Goal: Information Seeking & Learning: Learn about a topic

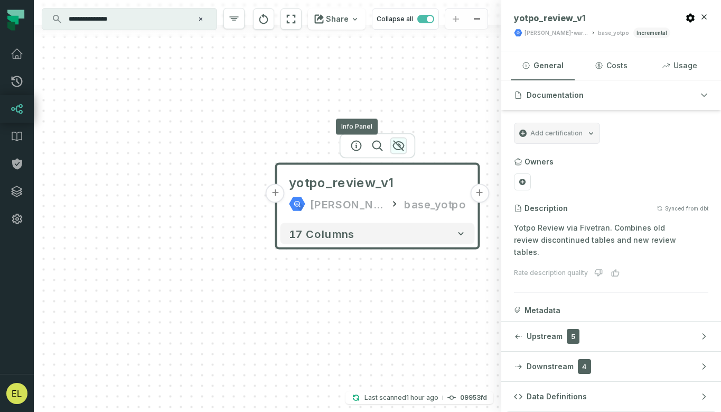
scroll to position [96, 0]
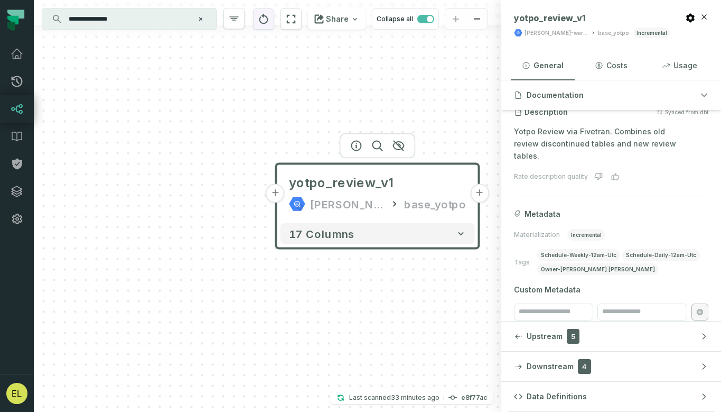
click at [264, 17] on icon "reset" at bounding box center [264, 19] width 9 height 10
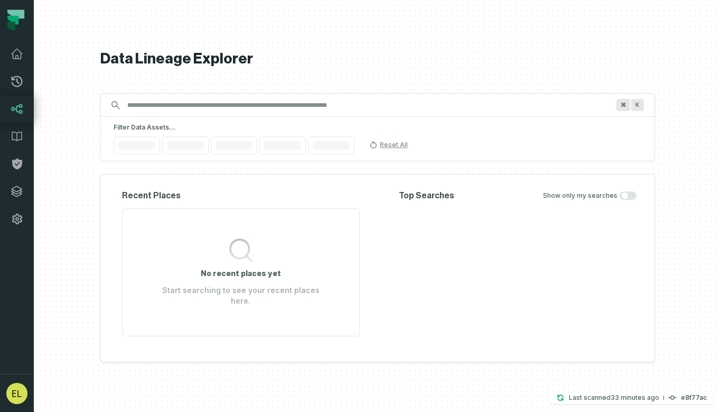
scroll to position [0, 21]
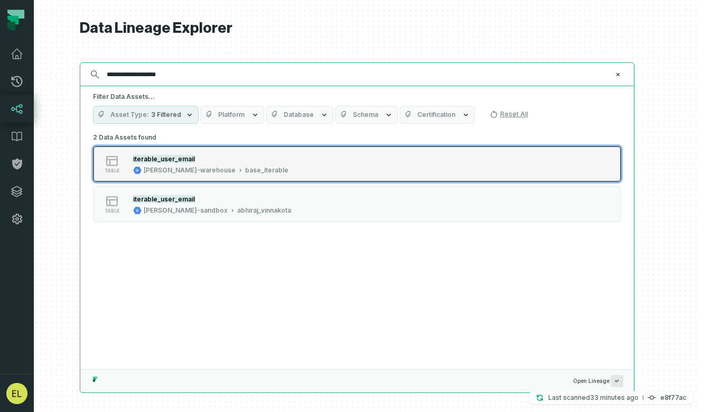
type input "**********"
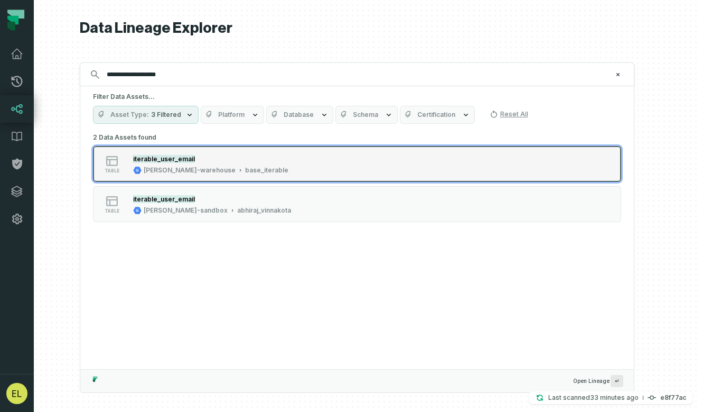
click at [339, 169] on div "table iterable_user_email juul-warehouse base_iterable" at bounding box center [227, 163] width 264 height 21
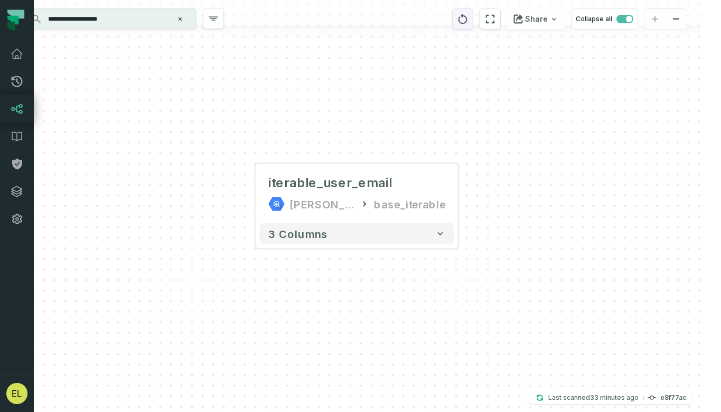
click at [465, 23] on icon "reset" at bounding box center [463, 19] width 9 height 10
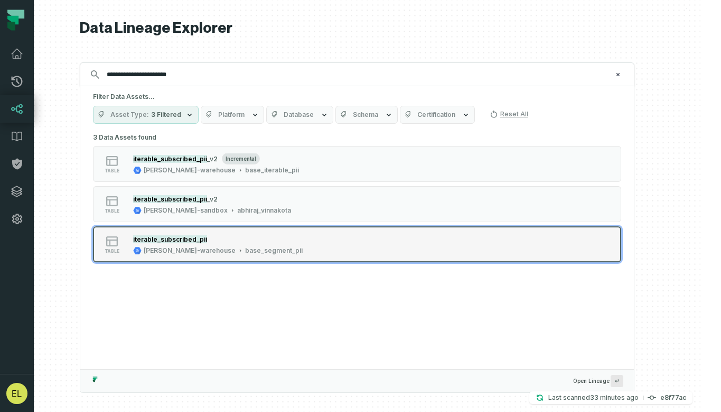
type input "**********"
click at [378, 240] on button "table iterable_subscribed_pii juul-warehouse base_segment_pii" at bounding box center [357, 244] width 529 height 36
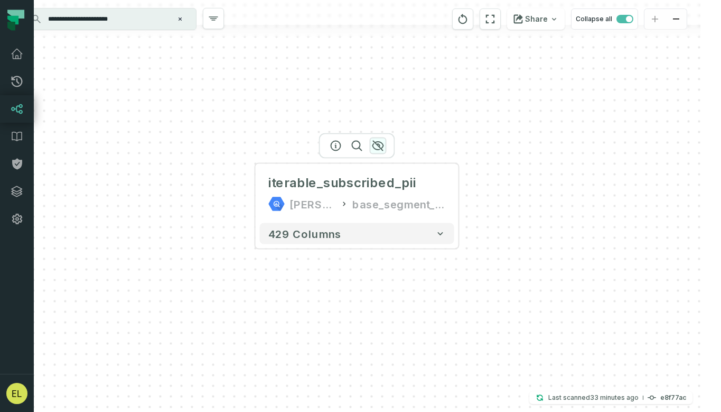
click at [380, 146] on icon "button" at bounding box center [378, 146] width 13 height 13
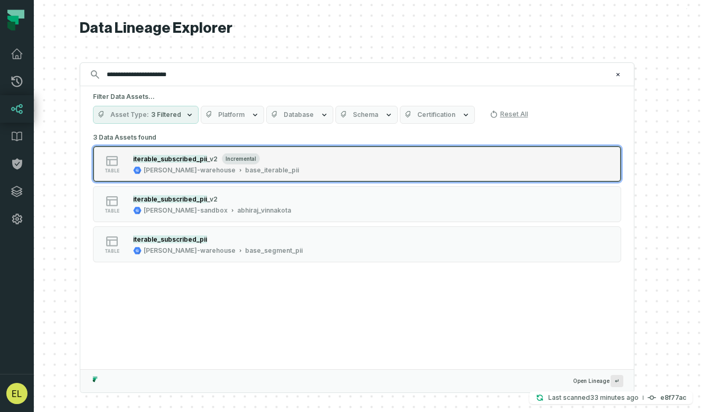
click at [324, 169] on div "table iterable_subscribed_pii _v2 incremental juul-warehouse base_iterable_pii" at bounding box center [227, 163] width 264 height 21
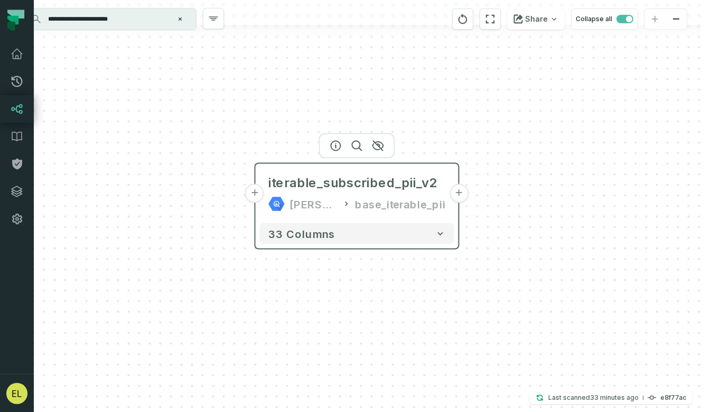
click at [458, 197] on button "+" at bounding box center [459, 193] width 19 height 19
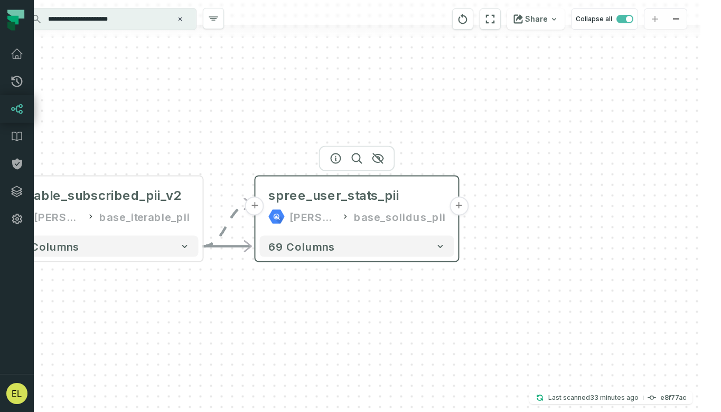
click at [458, 205] on button "+" at bounding box center [459, 206] width 19 height 19
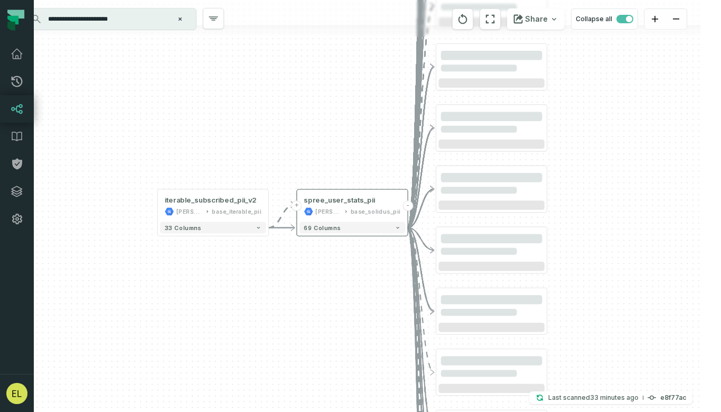
scroll to position [0, 0]
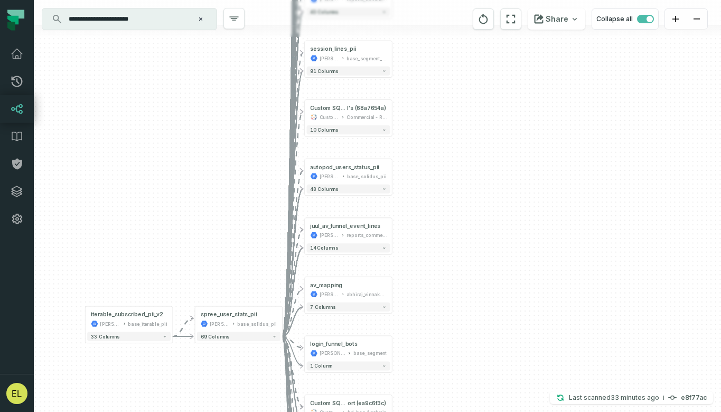
click at [95, 20] on input "**********" at bounding box center [128, 19] width 132 height 17
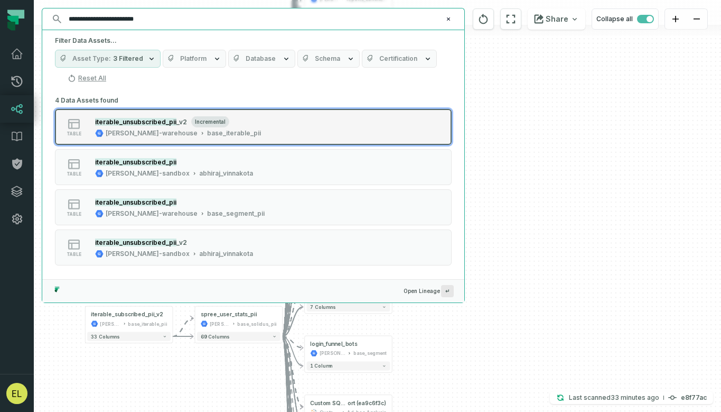
type input "**********"
click at [349, 130] on button "table iterable_unsubscribed_pii _v2 incremental juul-warehouse base_iterable_pii" at bounding box center [253, 127] width 397 height 36
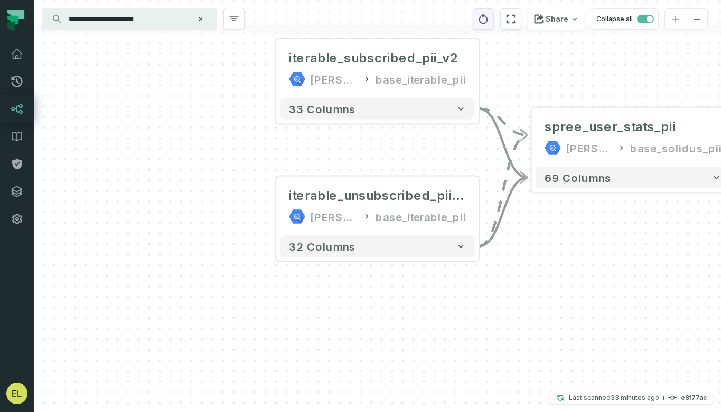
click at [480, 15] on button "reset" at bounding box center [483, 18] width 21 height 21
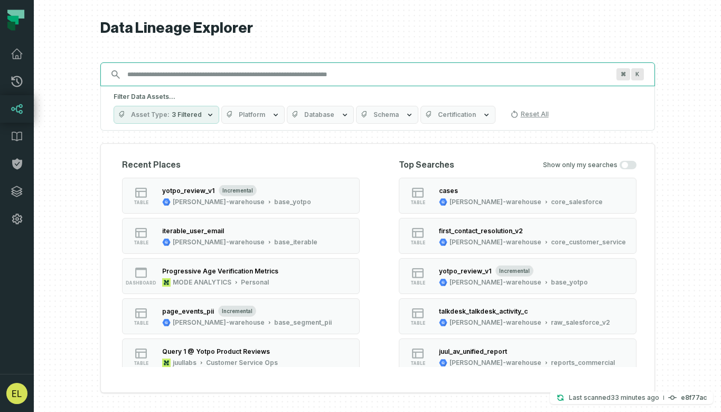
click at [332, 78] on input "Discovery Provider cmdk menu" at bounding box center [368, 74] width 495 height 17
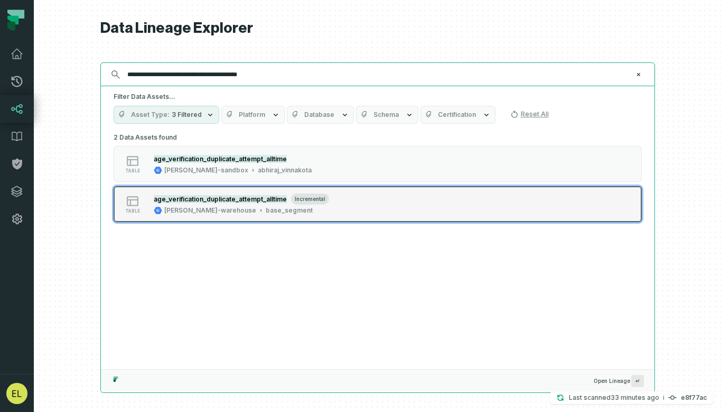
type input "**********"
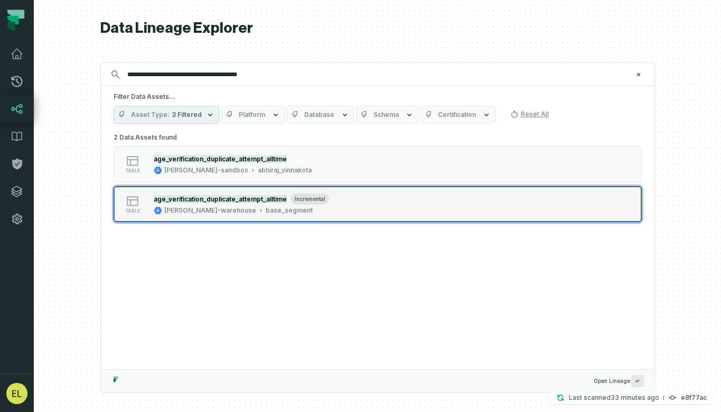
click at [381, 200] on button "table age_verification_duplicate_attempt_alltime incremental juul-warehouse bas…" at bounding box center [378, 204] width 529 height 36
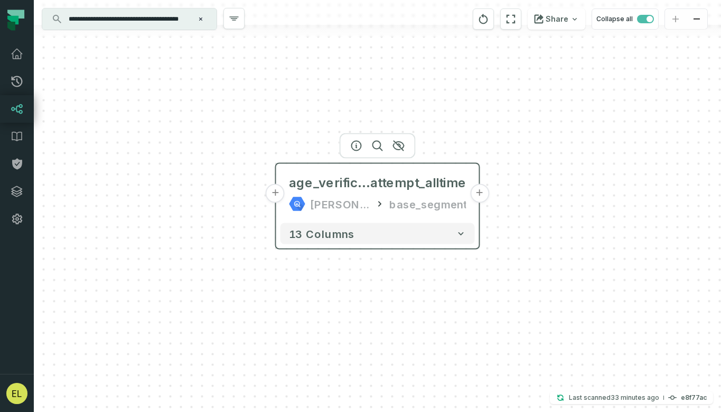
click at [480, 198] on button "+" at bounding box center [479, 193] width 19 height 19
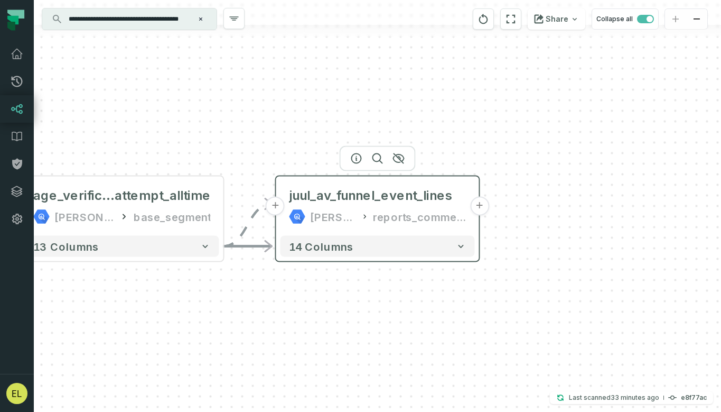
click at [477, 207] on button "+" at bounding box center [479, 206] width 19 height 19
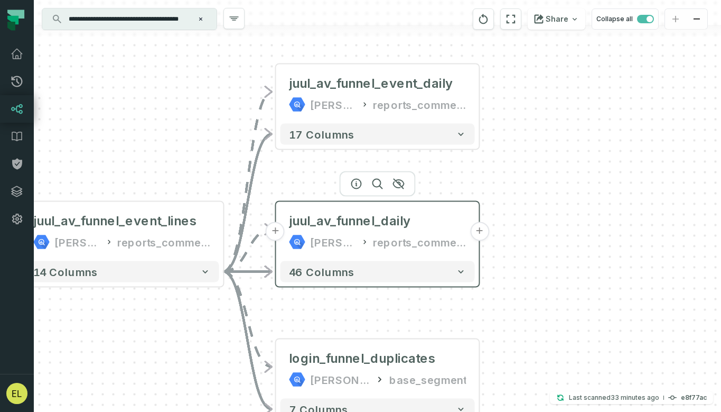
click at [478, 230] on button "+" at bounding box center [479, 231] width 19 height 19
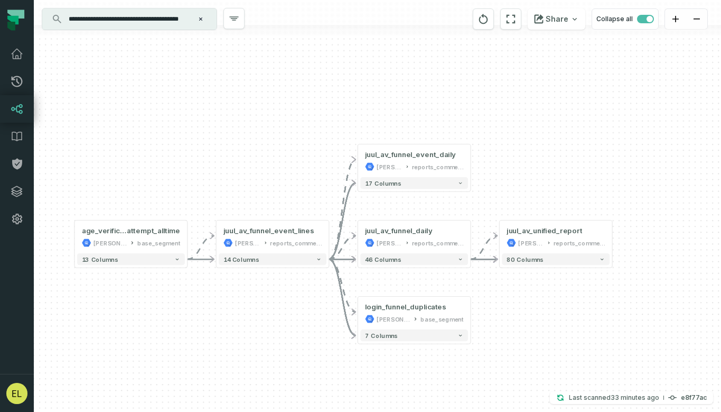
drag, startPoint x: 515, startPoint y: 276, endPoint x: 633, endPoint y: 275, distance: 117.9
click at [633, 275] on div "+ juul_av_unified_report juul-warehouse reports_commercial + 80 columns + juul_…" at bounding box center [378, 206] width 688 height 412
click at [200, 18] on icon "Clear search query" at bounding box center [200, 18] width 3 height 3
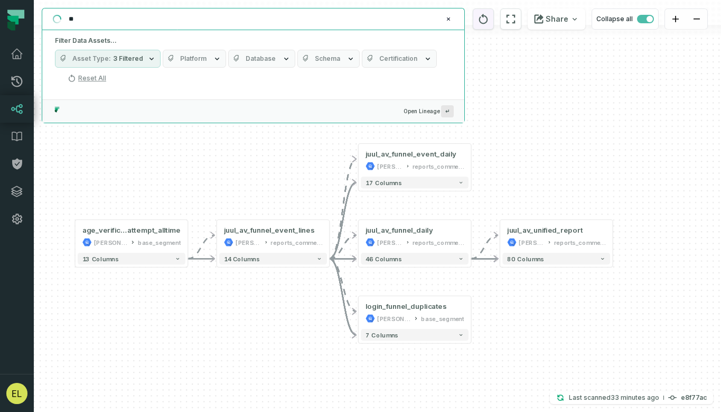
type input "**"
click at [483, 22] on icon "reset" at bounding box center [484, 19] width 12 height 13
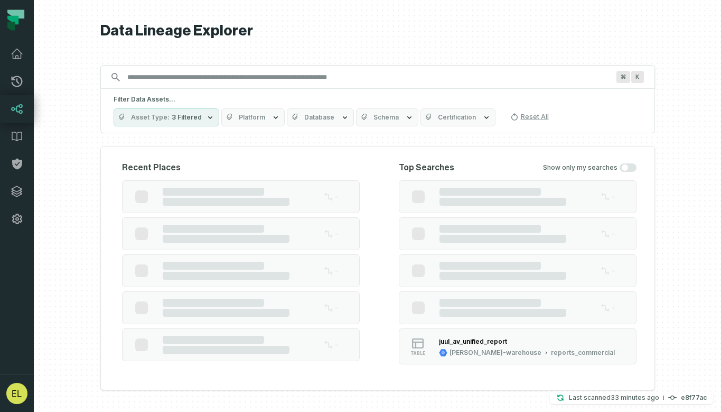
click at [236, 80] on input "Discovery Provider cmdk menu" at bounding box center [368, 77] width 495 height 17
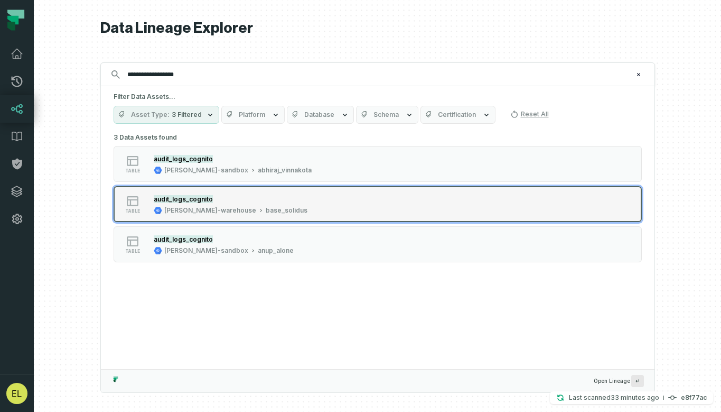
type input "**********"
click at [371, 200] on div "table audit_logs_cognito juul-warehouse base_solidus" at bounding box center [248, 203] width 264 height 21
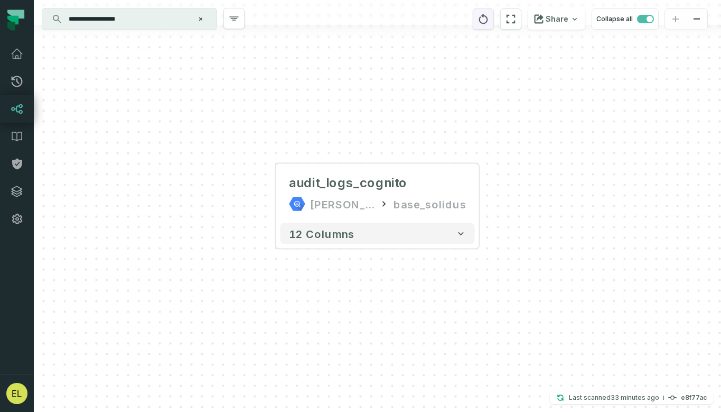
click at [488, 22] on icon "reset" at bounding box center [484, 19] width 12 height 13
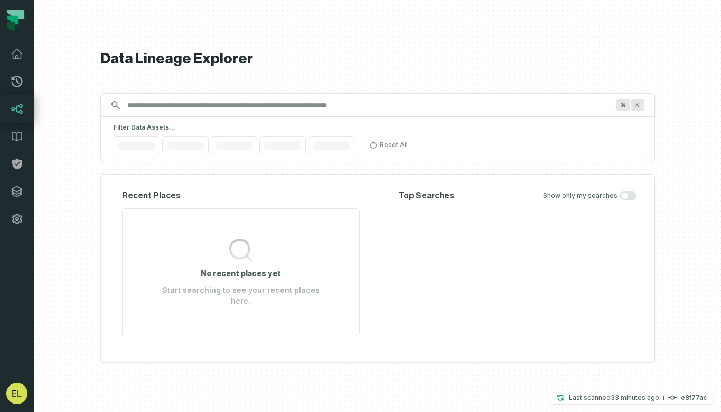
click at [229, 114] on input "Discovery Provider cmdk menu" at bounding box center [368, 105] width 495 height 17
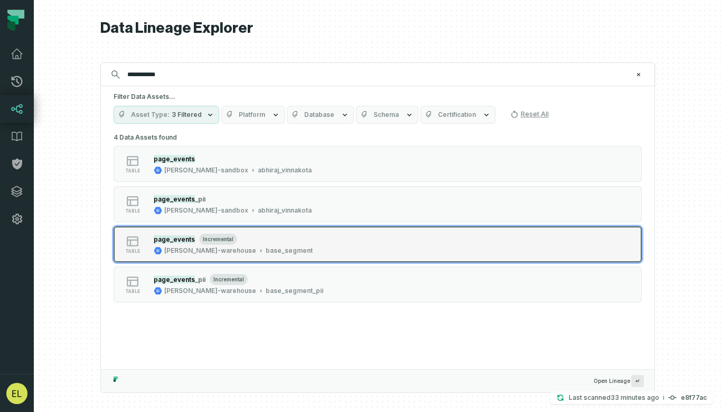
type input "**********"
click at [405, 247] on button "table page_events incremental juul-warehouse base_segment" at bounding box center [378, 244] width 529 height 36
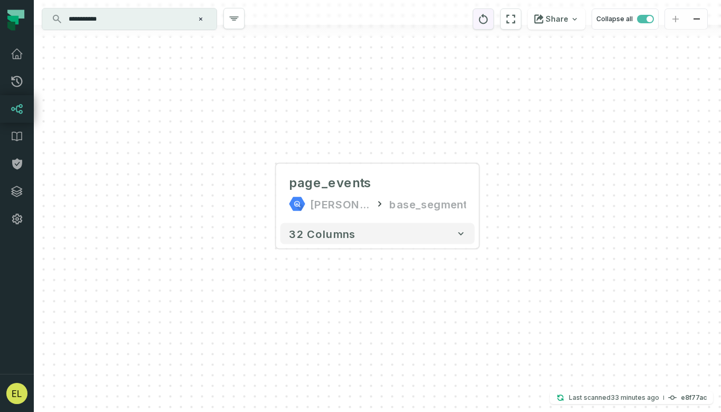
click at [489, 21] on icon "reset" at bounding box center [484, 19] width 12 height 13
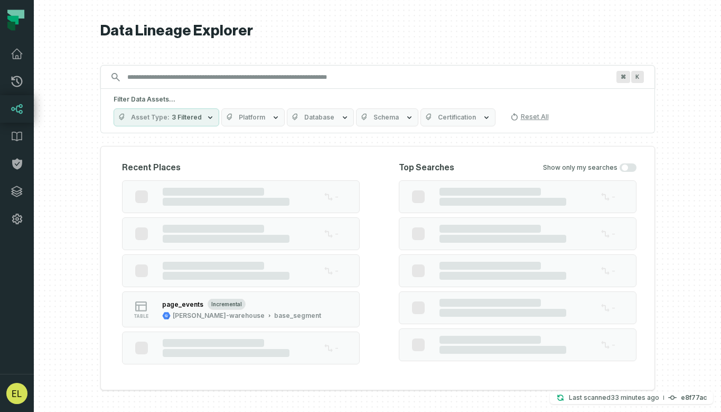
click at [252, 113] on span "Platform" at bounding box center [252, 117] width 26 height 8
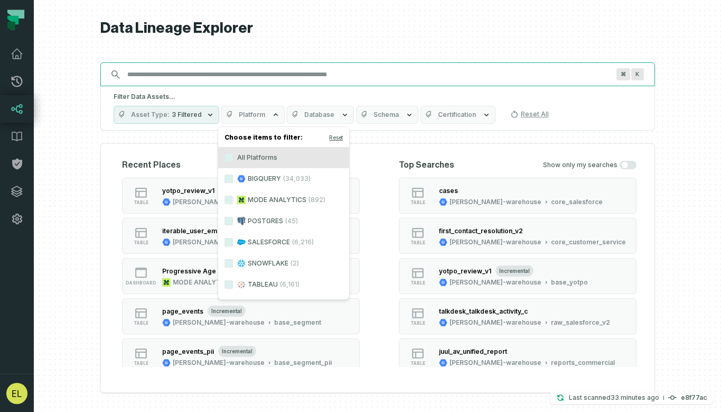
click at [293, 68] on input "Discovery Provider cmdk menu" at bounding box center [368, 74] width 495 height 17
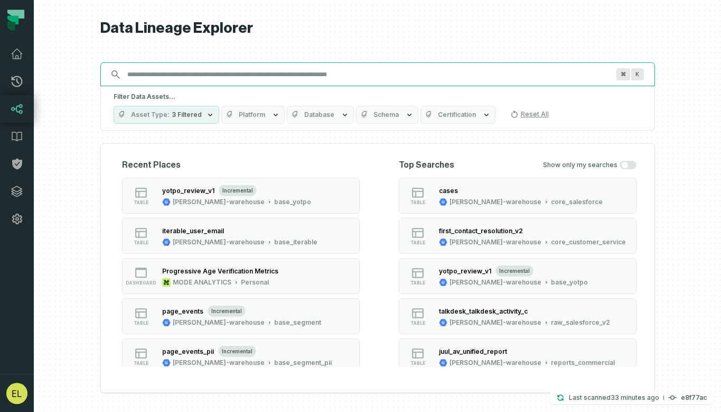
click at [303, 72] on input "Discovery Provider cmdk menu" at bounding box center [368, 74] width 495 height 17
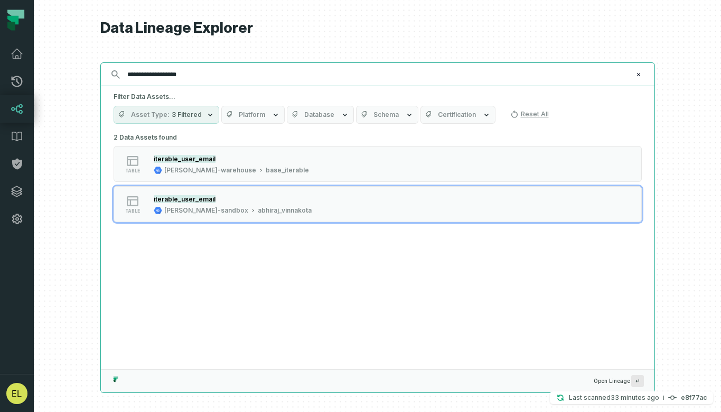
type input "**********"
click at [638, 73] on icon "Clear search query" at bounding box center [638, 74] width 3 height 3
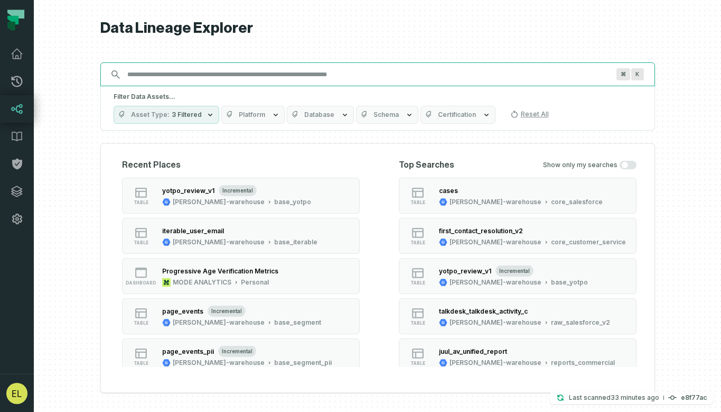
click at [305, 75] on input "Discovery Provider cmdk menu" at bounding box center [368, 74] width 495 height 17
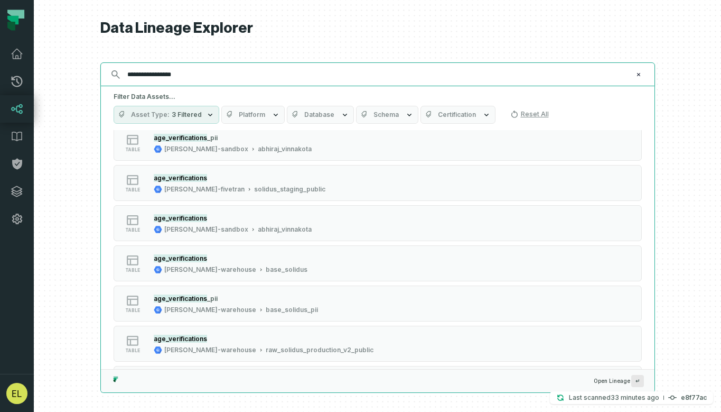
scroll to position [264, 0]
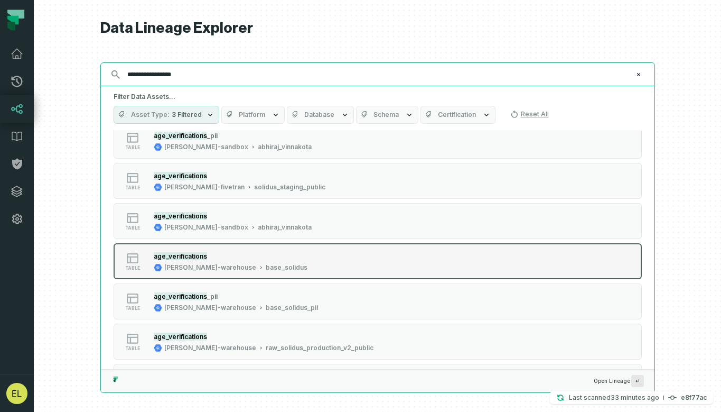
type input "**********"
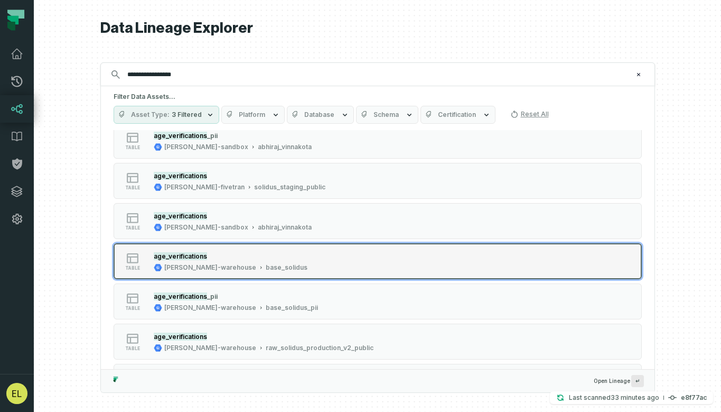
click at [447, 261] on button "table age_verifications juul-warehouse base_solidus" at bounding box center [378, 261] width 529 height 36
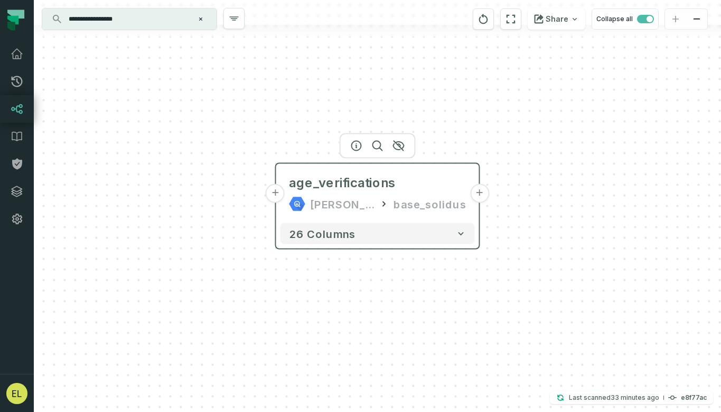
click at [480, 193] on button "+" at bounding box center [479, 193] width 19 height 19
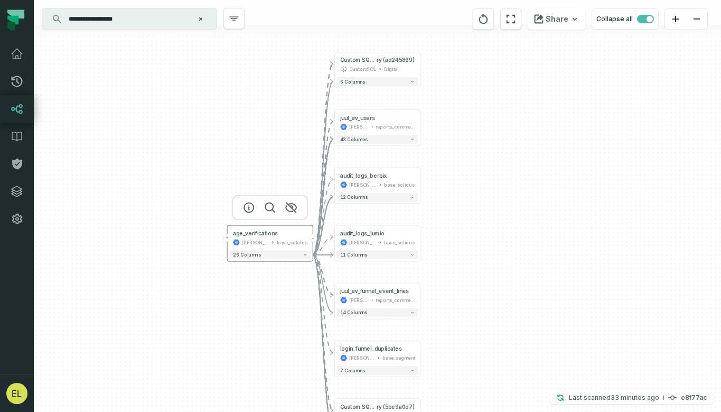
click at [226, 238] on button "+" at bounding box center [227, 238] width 8 height 8
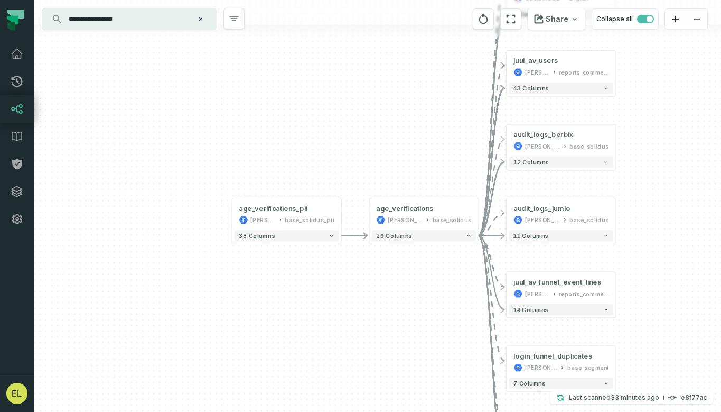
drag, startPoint x: 603, startPoint y: 297, endPoint x: 380, endPoint y: 244, distance: 229.7
click at [380, 244] on div "+ age_verifications_pii juul-warehouse base_solidus_pii + 38 columns + Custom S…" at bounding box center [378, 206] width 688 height 412
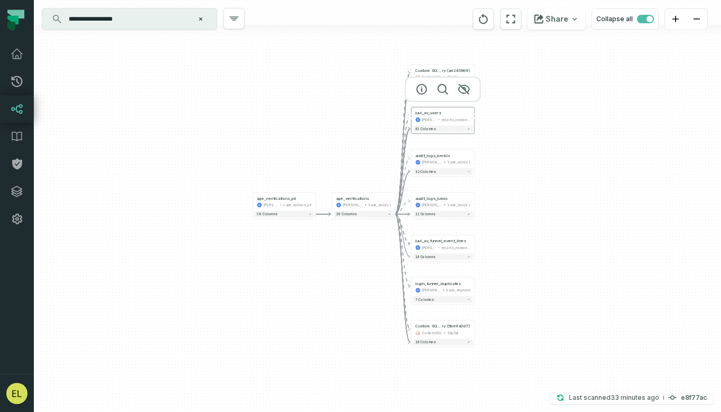
click at [475, 116] on button "+" at bounding box center [475, 117] width 6 height 6
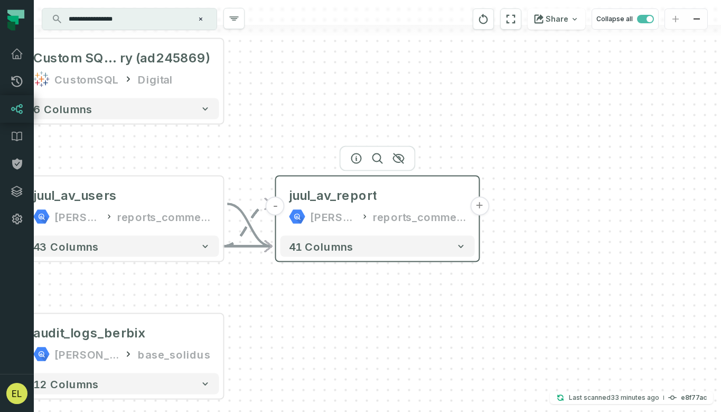
click at [483, 205] on button "+" at bounding box center [479, 206] width 19 height 19
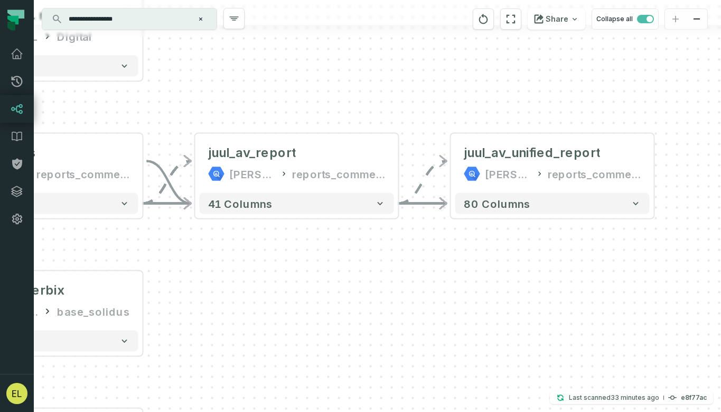
drag, startPoint x: 389, startPoint y: 312, endPoint x: 578, endPoint y: 267, distance: 194.1
click at [578, 267] on div "+ juul_av_unified_report juul-warehouse reports_commercial + 80 columns - juul_…" at bounding box center [378, 206] width 688 height 412
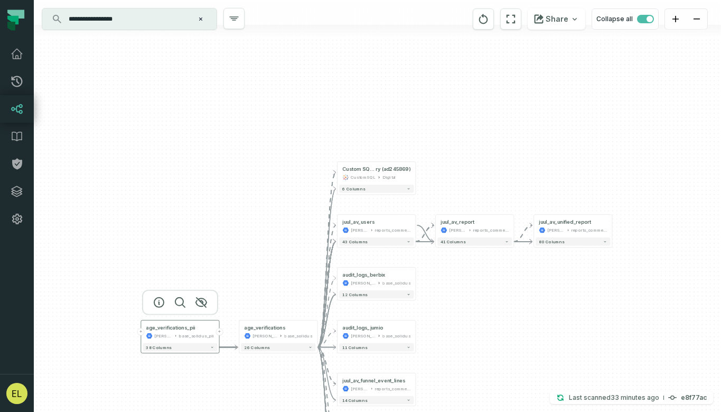
click at [220, 332] on button "+" at bounding box center [219, 331] width 7 height 7
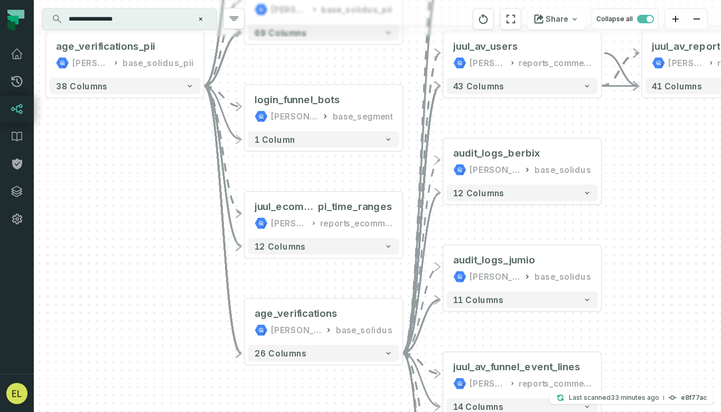
drag, startPoint x: 467, startPoint y: 247, endPoint x: 413, endPoint y: 67, distance: 188.6
click at [413, 67] on div "- av_records juul-warehouse base_solidus + 18 columns + spree_user_stats_pii ju…" at bounding box center [378, 206] width 688 height 412
drag, startPoint x: 409, startPoint y: 283, endPoint x: 396, endPoint y: 256, distance: 29.1
click at [300, 173] on icon "button" at bounding box center [303, 174] width 13 height 13
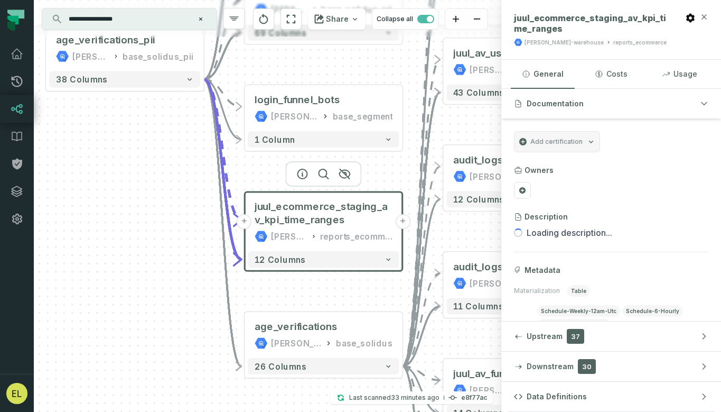
click at [706, 20] on icon "button" at bounding box center [704, 17] width 8 height 8
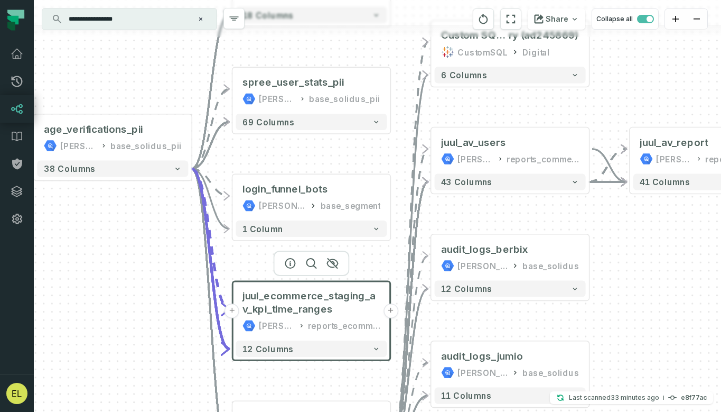
drag, startPoint x: 402, startPoint y: 290, endPoint x: 392, endPoint y: 390, distance: 99.9
click at [392, 390] on div "- av_records juul-warehouse base_solidus + 18 columns + spree_user_stats_pii ju…" at bounding box center [378, 206] width 688 height 412
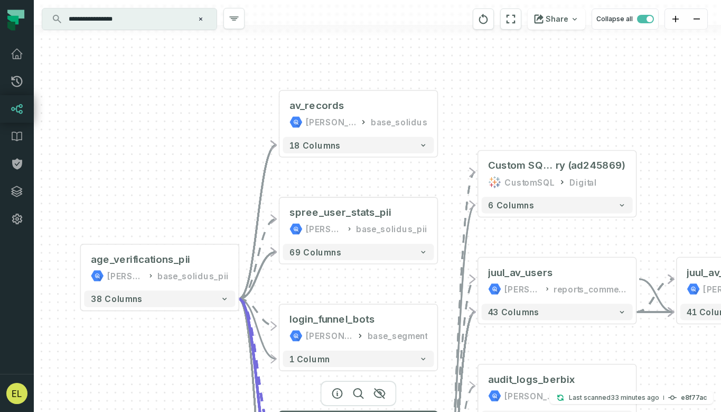
drag, startPoint x: 408, startPoint y: 68, endPoint x: 454, endPoint y: 187, distance: 127.8
click at [454, 187] on div "- av_records juul-warehouse base_solidus + 18 columns + spree_user_stats_pii ju…" at bounding box center [378, 206] width 688 height 412
click at [437, 113] on button "+" at bounding box center [438, 113] width 15 height 15
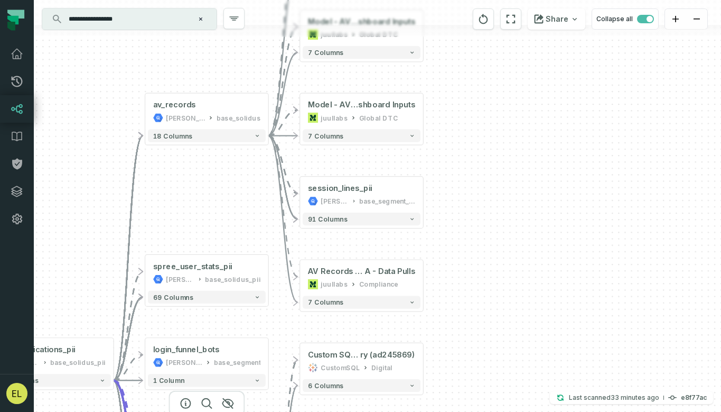
drag, startPoint x: 476, startPoint y: 190, endPoint x: 460, endPoint y: 65, distance: 126.3
click at [460, 65] on div "+ Model - AV @ Global Ecom Model and Reporting Da shboard Inputs juullabs Globa…" at bounding box center [378, 206] width 688 height 412
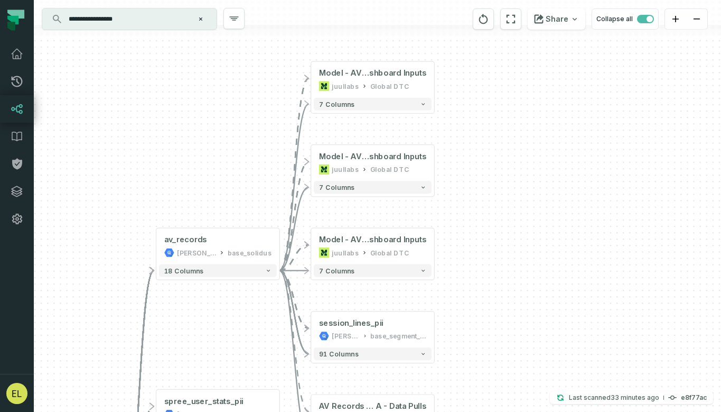
drag, startPoint x: 445, startPoint y: 141, endPoint x: 456, endPoint y: 276, distance: 135.2
click at [456, 276] on div "+ Model - AV @ Global Ecom Model and Reporting Da shboard Inputs juullabs Globa…" at bounding box center [378, 206] width 688 height 412
click at [351, 124] on icon "button" at bounding box center [352, 127] width 13 height 13
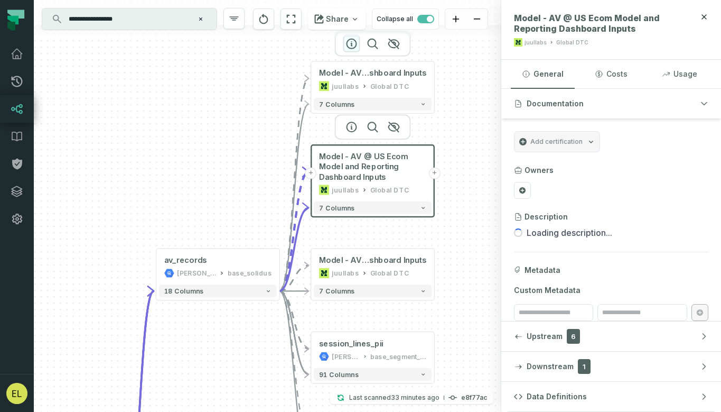
click at [348, 46] on icon "button" at bounding box center [352, 44] width 10 height 10
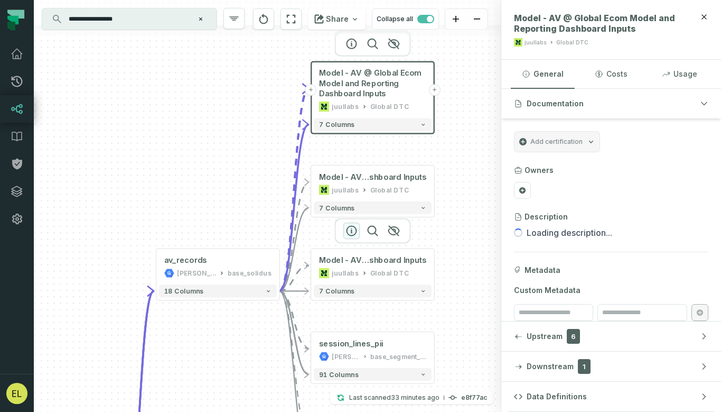
click at [348, 227] on icon "button" at bounding box center [352, 231] width 10 height 10
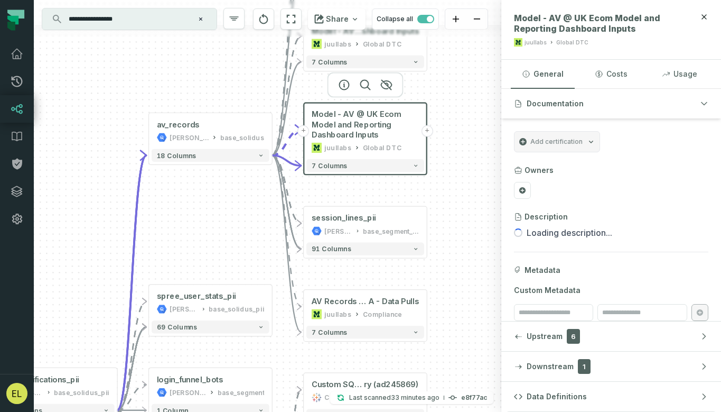
drag, startPoint x: 486, startPoint y: 301, endPoint x: 487, endPoint y: 110, distance: 190.8
click at [487, 110] on div "+ Model - AV @ Global Ecom Model and Reporting Da shboard Inputs juullabs Globa…" at bounding box center [268, 206] width 468 height 412
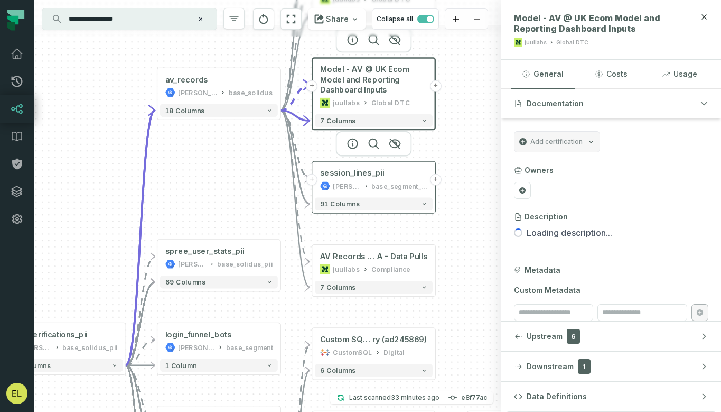
click at [313, 179] on button "+" at bounding box center [313, 180] width 12 height 12
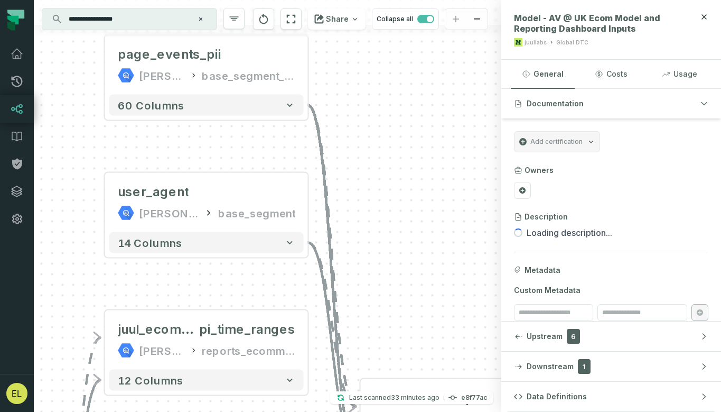
drag, startPoint x: 462, startPoint y: 260, endPoint x: 372, endPoint y: 135, distance: 153.6
click at [372, 135] on div "... page_events_pii juul-warehouse base_segment_pii ... 60 columns ... user_age…" at bounding box center [268, 206] width 468 height 412
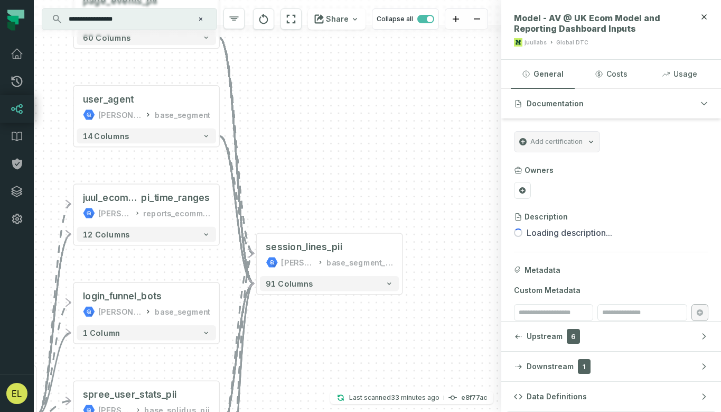
drag, startPoint x: 436, startPoint y: 256, endPoint x: 348, endPoint y: 207, distance: 100.6
click at [348, 207] on div "+ page_events_pii juul-warehouse base_segment_pii + 60 columns user_agent juul-…" at bounding box center [268, 206] width 468 height 412
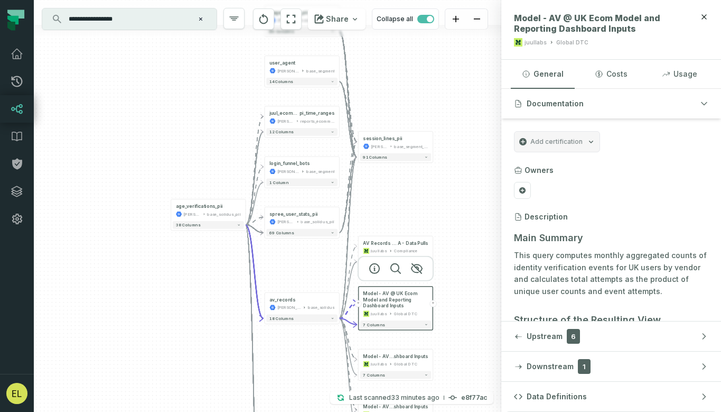
drag, startPoint x: 207, startPoint y: 274, endPoint x: 223, endPoint y: 171, distance: 104.9
click at [223, 171] on div "+ page_events_pii juul-warehouse base_segment_pii + 60 columns user_agent juul-…" at bounding box center [268, 206] width 468 height 412
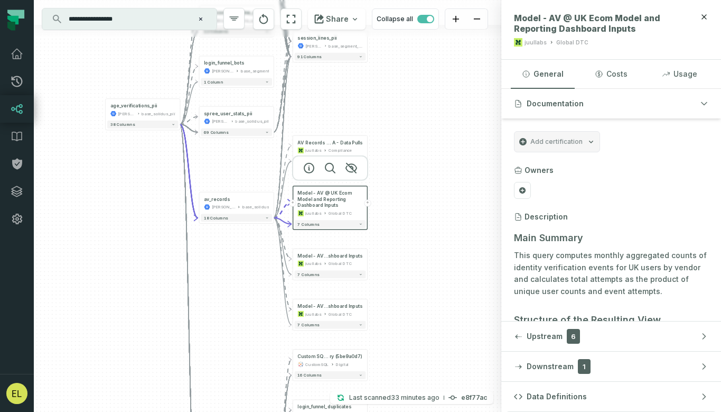
drag, startPoint x: 230, startPoint y: 364, endPoint x: 164, endPoint y: 264, distance: 119.9
click at [164, 264] on div "+ page_events_pii juul-warehouse base_segment_pii + 60 columns user_agent juul-…" at bounding box center [268, 206] width 468 height 412
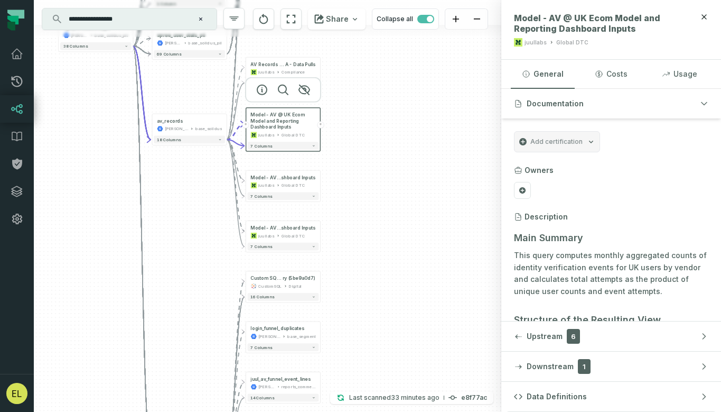
drag, startPoint x: 260, startPoint y: 330, endPoint x: 213, endPoint y: 252, distance: 91.3
click at [213, 252] on div "+ page_events_pii juul-warehouse base_segment_pii + 60 columns user_agent juul-…" at bounding box center [268, 206] width 468 height 412
click at [356, 232] on div "+ page_events_pii juul-warehouse base_segment_pii + 60 columns user_agent juul-…" at bounding box center [268, 206] width 468 height 412
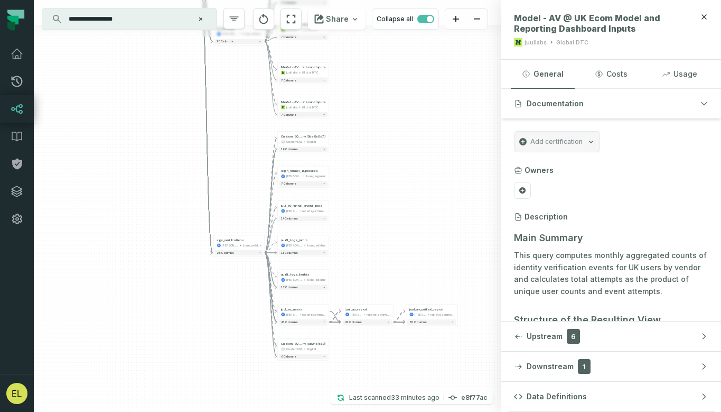
drag, startPoint x: 385, startPoint y: 305, endPoint x: 380, endPoint y: 168, distance: 137.0
click at [380, 168] on div "+ page_events_pii juul-warehouse base_segment_pii + 60 columns user_agent juul-…" at bounding box center [268, 206] width 468 height 412
click at [265, 243] on button "-" at bounding box center [265, 242] width 5 height 5
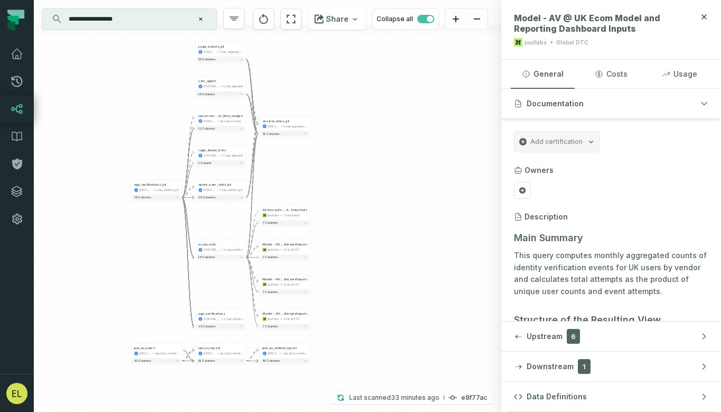
drag, startPoint x: 256, startPoint y: 216, endPoint x: 237, endPoint y: 289, distance: 75.8
click at [237, 289] on div "+ page_events_pii juul-warehouse base_segment_pii + 60 columns user_agent juul-…" at bounding box center [268, 206] width 468 height 412
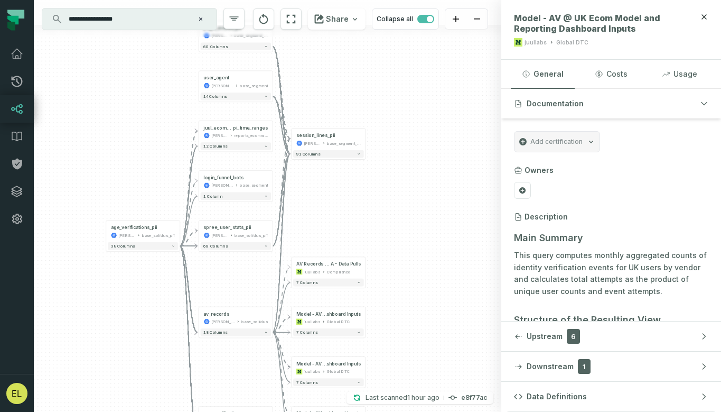
drag, startPoint x: 345, startPoint y: 270, endPoint x: 371, endPoint y: 341, distance: 76.1
click at [371, 341] on div "+ page_events_pii juul-warehouse base_segment_pii + 60 columns user_agent juul-…" at bounding box center [268, 206] width 468 height 412
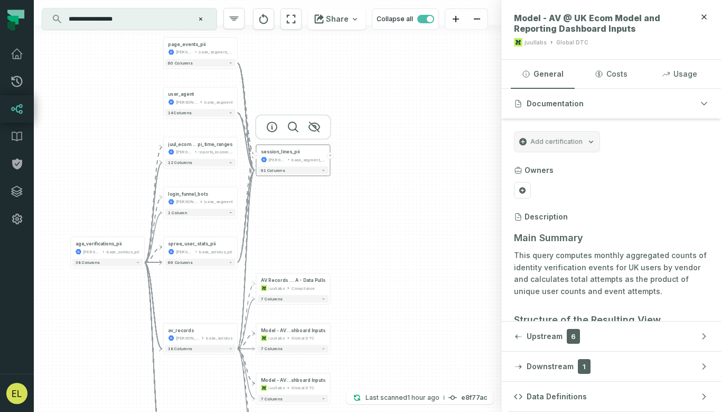
click at [330, 156] on button "+" at bounding box center [330, 155] width 7 height 7
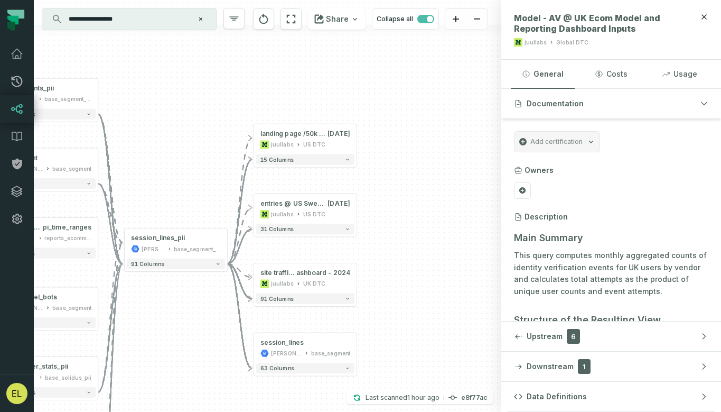
drag, startPoint x: 388, startPoint y: 182, endPoint x: 388, endPoint y: 240, distance: 58.1
click at [388, 240] on div "- session_lines juul-warehouse base_segment + 63 columns - site traffic @ UK Sw…" at bounding box center [268, 206] width 468 height 412
click at [284, 109] on icon "button" at bounding box center [284, 106] width 13 height 13
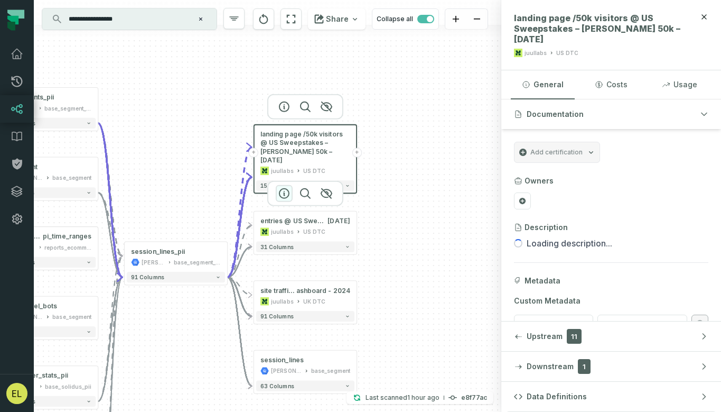
click at [280, 191] on icon "button" at bounding box center [285, 194] width 10 height 10
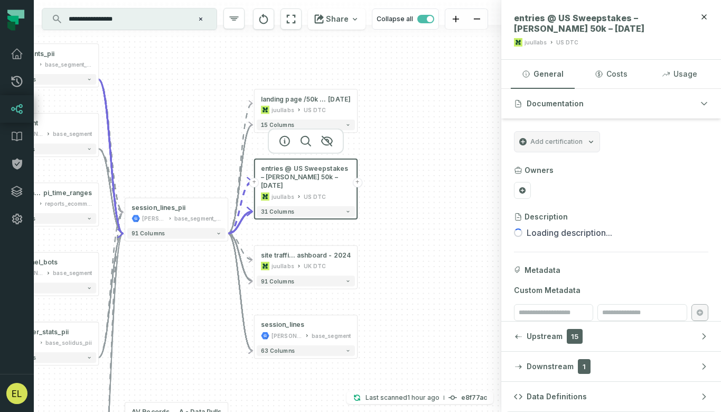
drag, startPoint x: 401, startPoint y: 290, endPoint x: 402, endPoint y: 238, distance: 52.3
click at [402, 238] on div "- session_lines juul-warehouse base_segment + 63 columns - site traffic @ UK Sw…" at bounding box center [268, 206] width 468 height 412
click at [285, 228] on icon "button" at bounding box center [285, 227] width 13 height 13
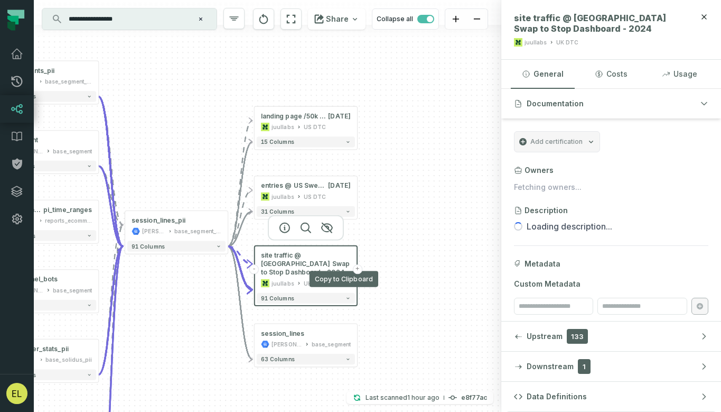
click at [359, 266] on button "+" at bounding box center [358, 269] width 10 height 10
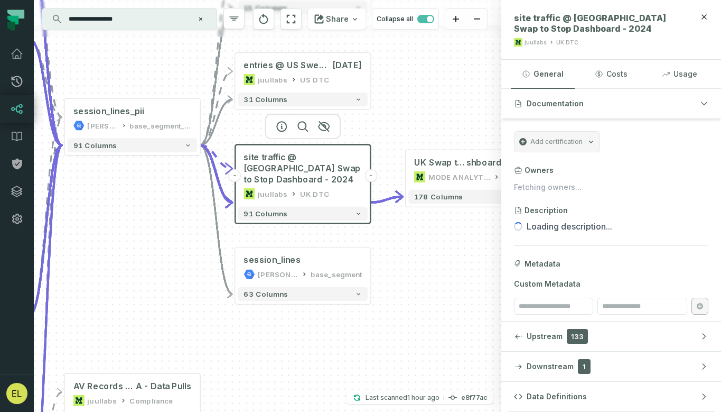
drag, startPoint x: 229, startPoint y: 326, endPoint x: 427, endPoint y: 251, distance: 211.3
click at [427, 251] on div "+ UK Swap to Stop Da shboard - 2024 MODE ANALYTICS UK DTC 178 columns - session…" at bounding box center [268, 206] width 468 height 412
click at [371, 268] on button "+" at bounding box center [371, 267] width 13 height 13
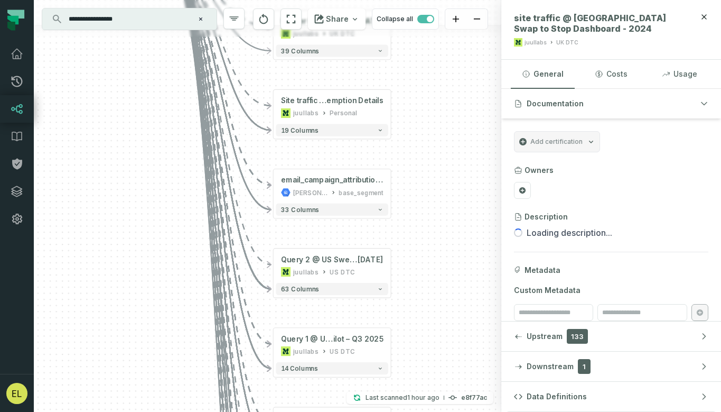
drag, startPoint x: 429, startPoint y: 323, endPoint x: 410, endPoint y: 98, distance: 225.4
click at [410, 98] on div "+ Master Export - User-level @ UK Ecom Direct Ma il - March 2023 juullabs UK DT…" at bounding box center [268, 206] width 468 height 412
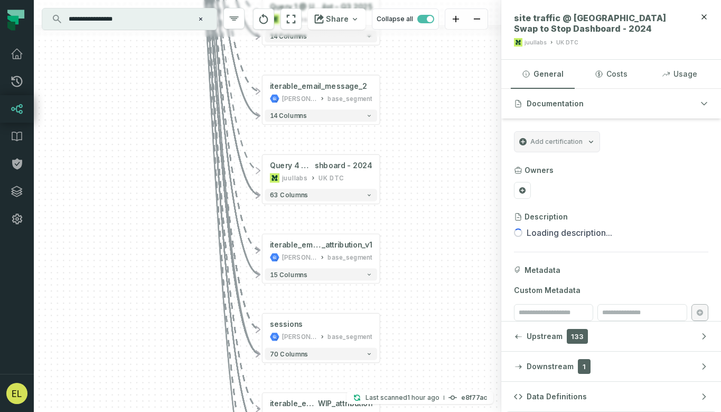
drag, startPoint x: 394, startPoint y: 309, endPoint x: 397, endPoint y: 108, distance: 200.9
click at [397, 108] on div "+ Master Export - User-level @ UK Ecom Direct Ma il - March 2023 juullabs UK DT…" at bounding box center [268, 206] width 468 height 412
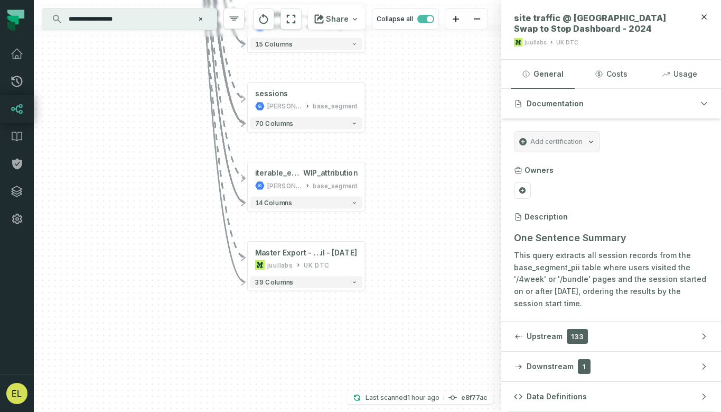
drag, startPoint x: 386, startPoint y: 241, endPoint x: 372, endPoint y: 12, distance: 229.9
click at [372, 12] on div "+ Master Export - User-level @ UK Ecom Direct Ma il - March 2023 juullabs UK DT…" at bounding box center [268, 206] width 468 height 412
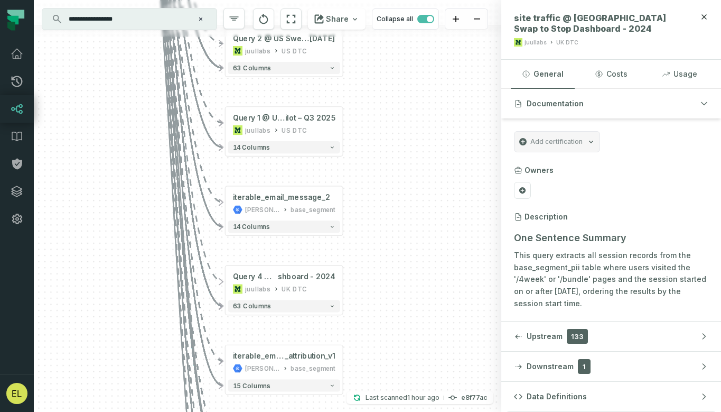
drag, startPoint x: 403, startPoint y: 47, endPoint x: 378, endPoint y: 404, distance: 358.7
click at [378, 404] on div "+ Master Export - User-level @ UK Ecom Direct Ma il - March 2023 juullabs UK DT…" at bounding box center [268, 206] width 468 height 412
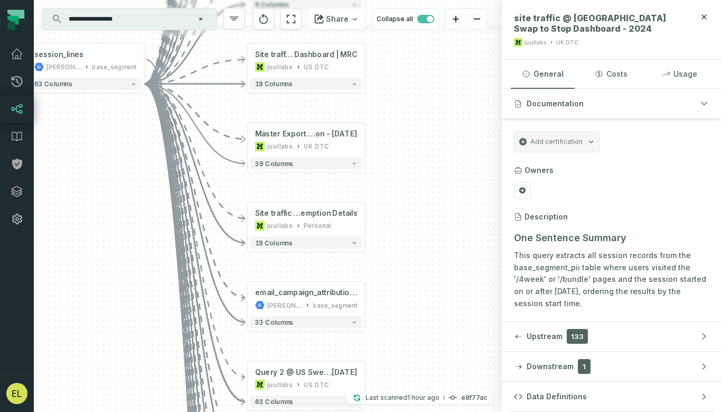
drag, startPoint x: 389, startPoint y: 169, endPoint x: 419, endPoint y: 498, distance: 330.1
click at [419, 411] on html "Pull Requests Dashboard Lineage Data Catalog Policies Integrations Settings Edd…" at bounding box center [360, 206] width 721 height 412
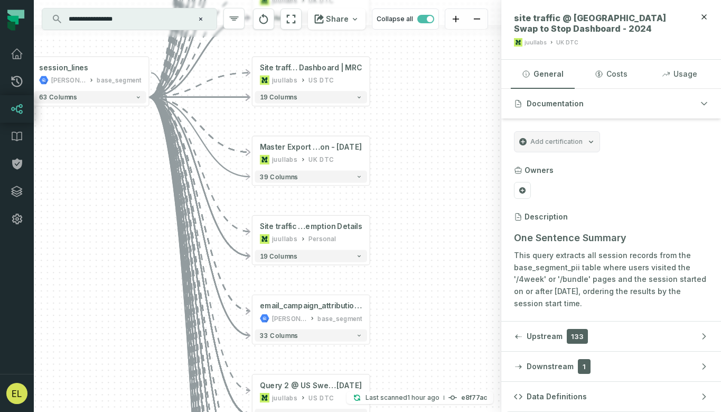
drag, startPoint x: 417, startPoint y: 173, endPoint x: 413, endPoint y: 456, distance: 283.3
click at [413, 411] on html "Pull Requests Dashboard Lineage Data Catalog Policies Integrations Settings Edd…" at bounding box center [360, 206] width 721 height 412
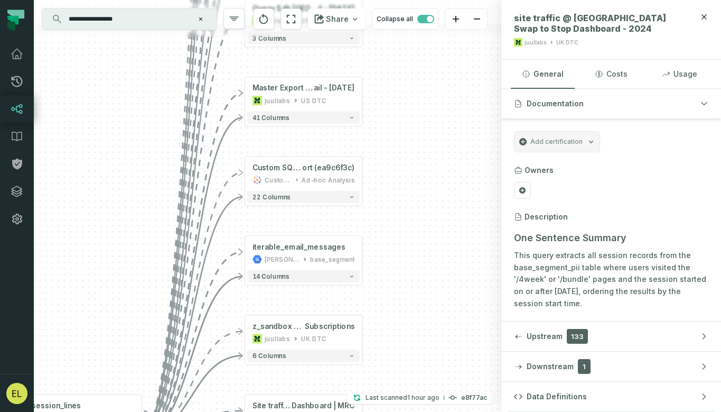
drag, startPoint x: 414, startPoint y: 129, endPoint x: 408, endPoint y: 385, distance: 255.9
click at [408, 385] on div "+ Master Export - User-level @ UK Ecom Direct Ma il - March 2023 juullabs UK DT…" at bounding box center [268, 206] width 468 height 412
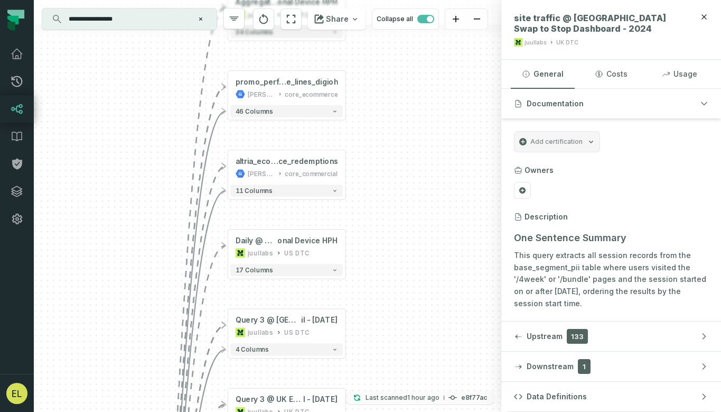
drag, startPoint x: 416, startPoint y: 113, endPoint x: 406, endPoint y: 399, distance: 286.1
click at [406, 399] on div "+ Master Export - User-level @ UK Ecom Direct Ma il - March 2023 juullabs UK DT…" at bounding box center [268, 206] width 468 height 412
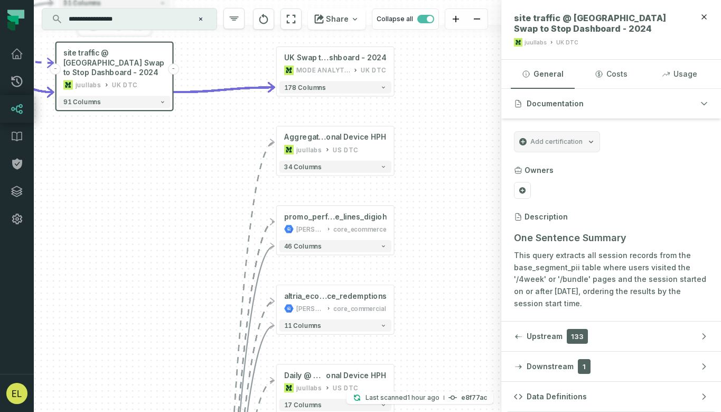
drag, startPoint x: 384, startPoint y: 138, endPoint x: 418, endPoint y: 233, distance: 99.8
click at [418, 233] on div "+ Master Export - User-level @ UK Ecom Direct Ma il - March 2023 juullabs UK DT…" at bounding box center [268, 206] width 468 height 412
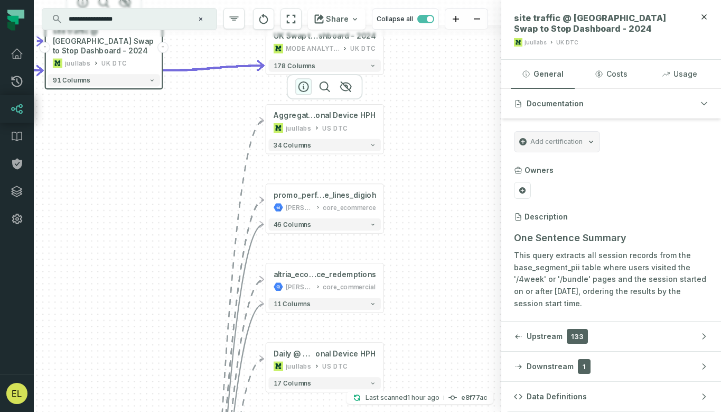
click at [301, 88] on icon "button" at bounding box center [304, 86] width 13 height 13
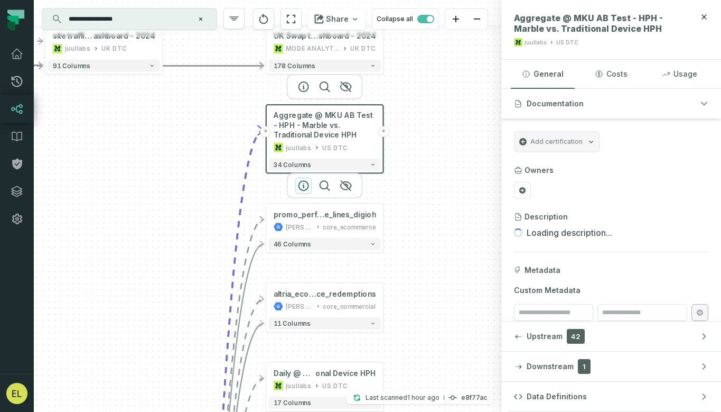
click at [304, 184] on icon "button" at bounding box center [304, 185] width 13 height 13
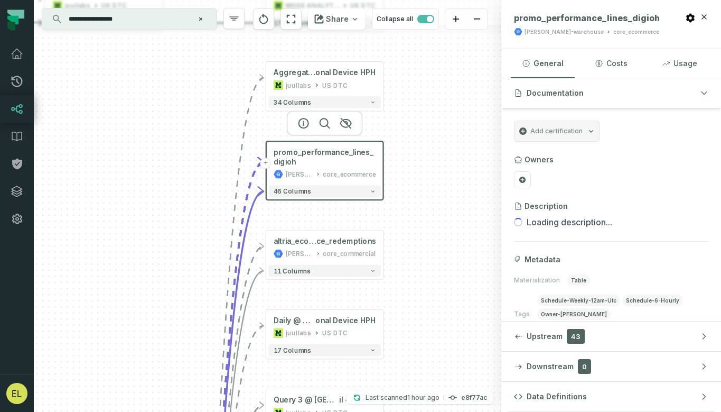
drag, startPoint x: 410, startPoint y: 309, endPoint x: 410, endPoint y: 209, distance: 99.9
click at [410, 209] on div "+ Master Export - User-level @ UK Ecom Direct Ma il - March 2023 juullabs UK DT…" at bounding box center [268, 206] width 468 height 412
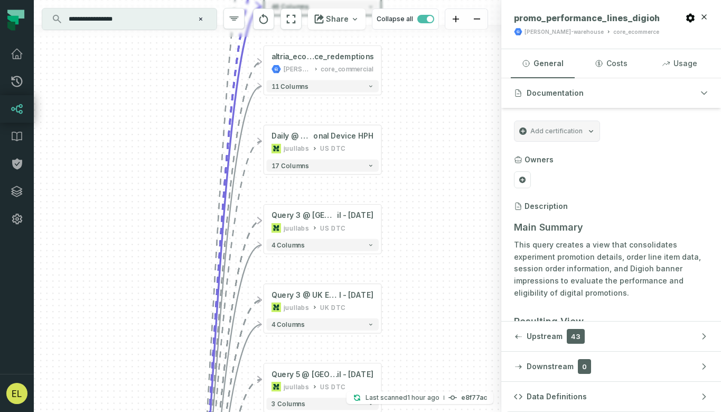
drag, startPoint x: 425, startPoint y: 272, endPoint x: 423, endPoint y: 124, distance: 148.0
click at [423, 124] on div "+ Master Export - User-level @ UK Ecom Direct Ma il - March 2023 juullabs UK DT…" at bounding box center [268, 206] width 468 height 412
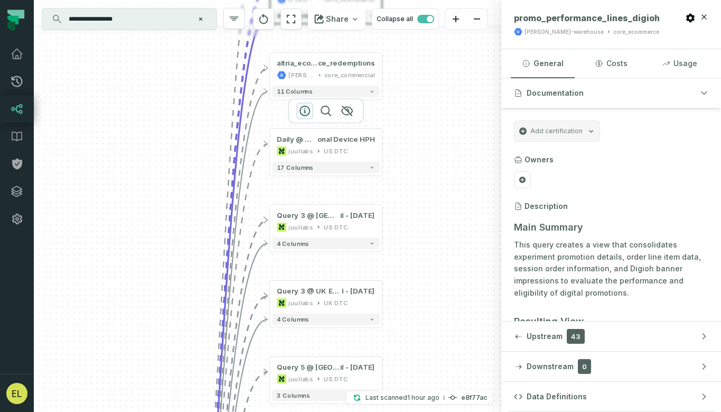
click at [303, 111] on icon "button" at bounding box center [305, 111] width 13 height 13
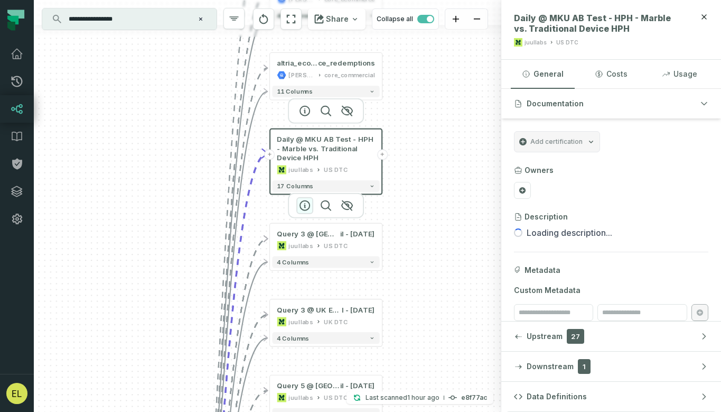
click at [302, 203] on icon "button" at bounding box center [305, 205] width 13 height 13
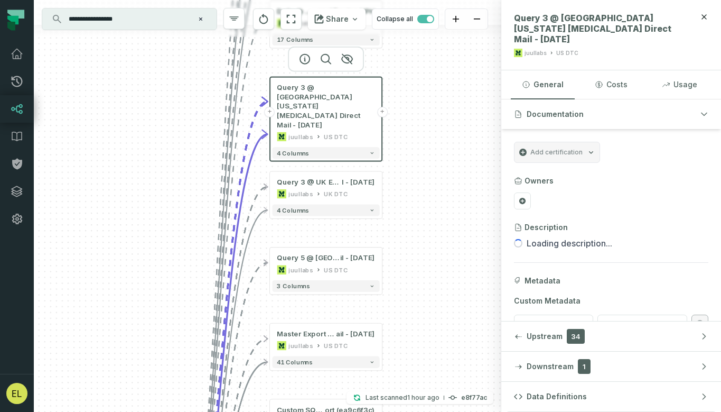
drag, startPoint x: 326, startPoint y: 306, endPoint x: 329, endPoint y: 149, distance: 157.0
click at [329, 149] on div "+ Master Export - User-level @ UK Ecom Direct Ma il - March 2023 juullabs UK DT…" at bounding box center [268, 206] width 468 height 412
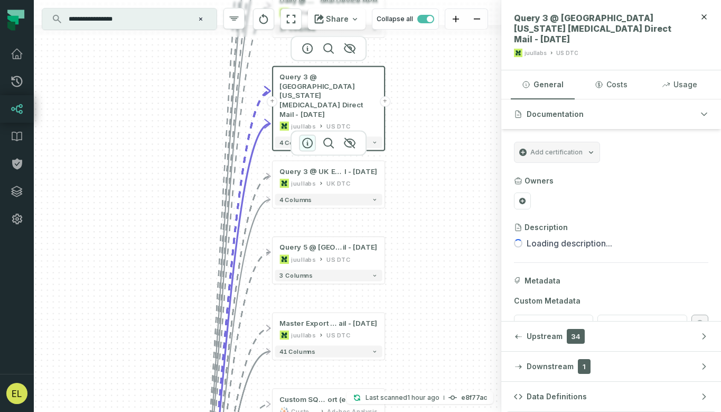
click at [308, 144] on icon "button" at bounding box center [308, 143] width 10 height 10
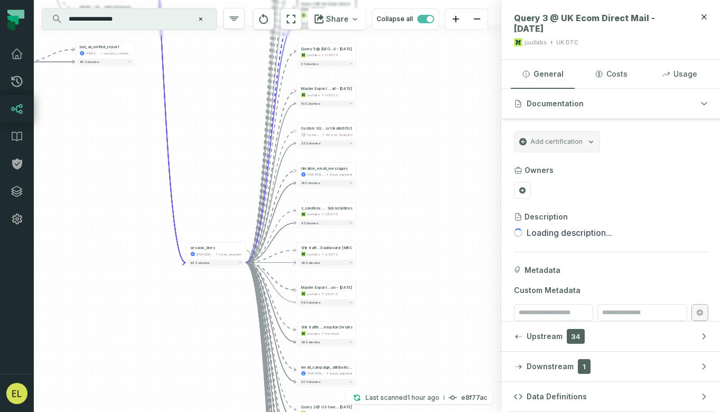
drag, startPoint x: 414, startPoint y: 319, endPoint x: 416, endPoint y: 110, distance: 208.3
click at [416, 110] on div "+ Master Export - User-level @ UK Ecom Direct Ma il - March 2023 juullabs UK DT…" at bounding box center [268, 206] width 468 height 412
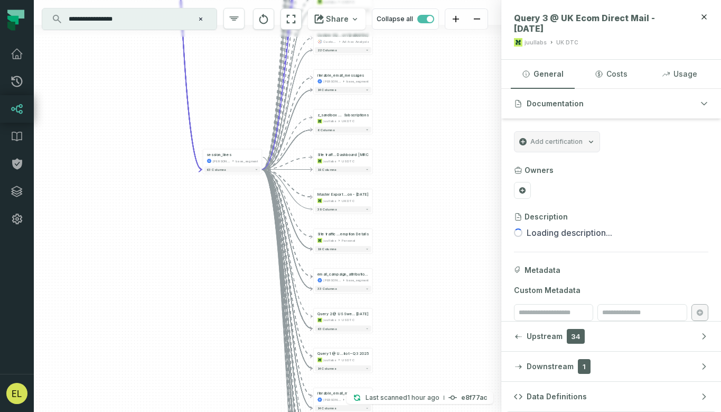
drag, startPoint x: 371, startPoint y: 239, endPoint x: 387, endPoint y: 148, distance: 92.8
click at [387, 148] on div "+ Master Export - User-level @ UK Ecom Direct Ma il - March 2023 juullabs UK DT…" at bounding box center [268, 206] width 468 height 412
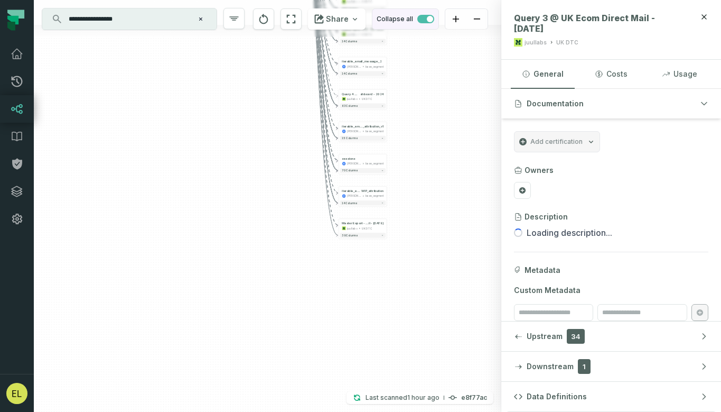
drag, startPoint x: 406, startPoint y: 303, endPoint x: 418, endPoint y: 17, distance: 285.7
click at [418, 17] on div "+ Master Export - User-level @ UK Ecom Direct Ma il - March 2023 juullabs UK DT…" at bounding box center [268, 206] width 468 height 412
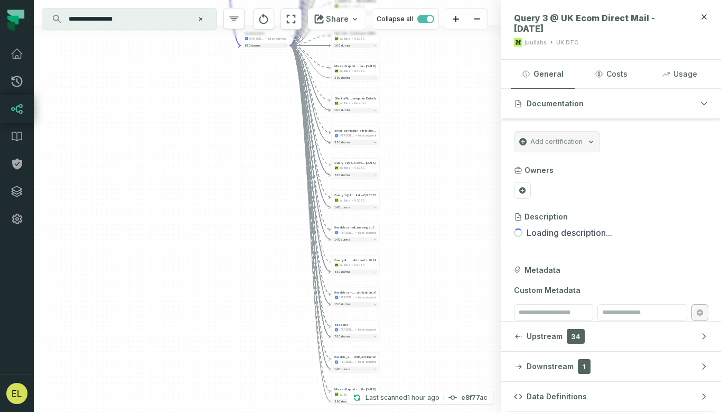
drag, startPoint x: 420, startPoint y: 130, endPoint x: 404, endPoint y: 432, distance: 302.8
click at [404, 411] on html "Pull Requests Dashboard Lineage Data Catalog Policies Integrations Settings Edd…" at bounding box center [360, 206] width 721 height 412
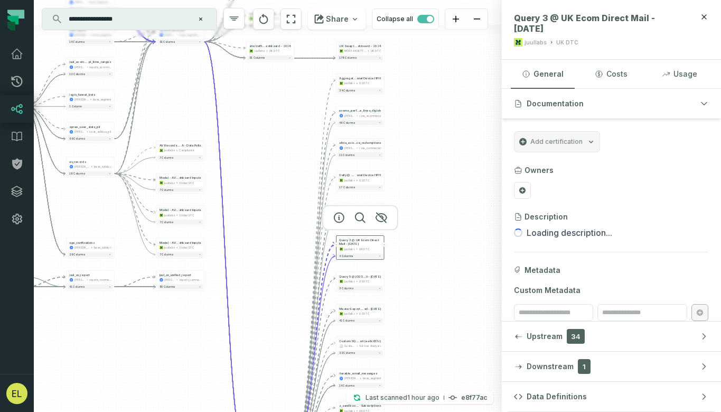
drag, startPoint x: 403, startPoint y: 190, endPoint x: 421, endPoint y: 465, distance: 276.0
click at [421, 411] on html "Pull Requests Dashboard Lineage Data Catalog Policies Integrations Settings Edd…" at bounding box center [360, 206] width 721 height 412
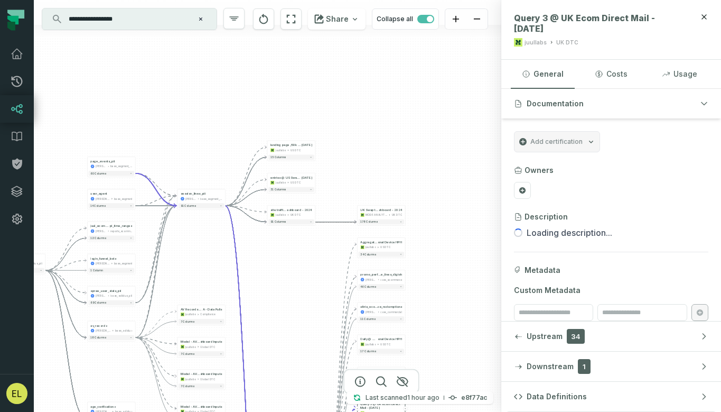
drag, startPoint x: 449, startPoint y: 143, endPoint x: 465, endPoint y: 300, distance: 157.8
click at [465, 300] on div "+ Master Export - User-level @ UK Ecom Direct Ma il - March 2023 juullabs UK DT…" at bounding box center [268, 206] width 468 height 412
drag, startPoint x: 261, startPoint y: 272, endPoint x: 358, endPoint y: 269, distance: 97.8
click at [358, 269] on div "+ Master Export - User-level @ UK Ecom Direct Ma il - March 2023 juullabs UK DT…" at bounding box center [268, 206] width 468 height 412
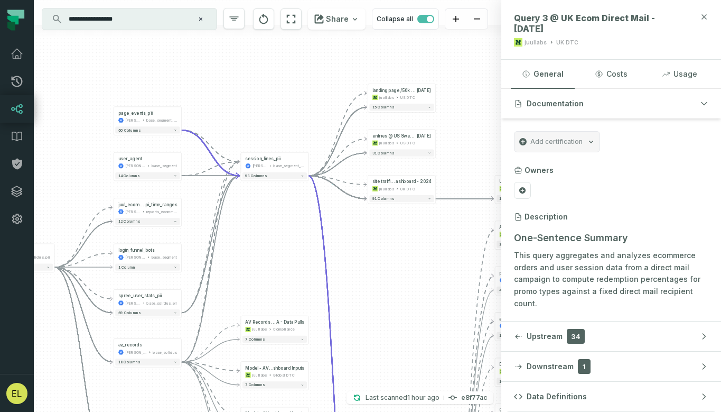
click at [705, 16] on icon "button" at bounding box center [704, 16] width 5 height 5
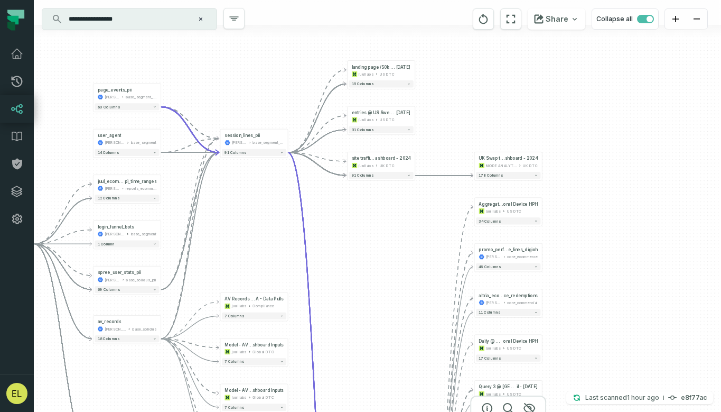
drag, startPoint x: 364, startPoint y: 307, endPoint x: 343, endPoint y: 288, distance: 28.1
click at [343, 288] on div "+ Master Export - User-level @ UK Ecom Direct Ma il - March 2023 juullabs UK DT…" at bounding box center [378, 206] width 688 height 412
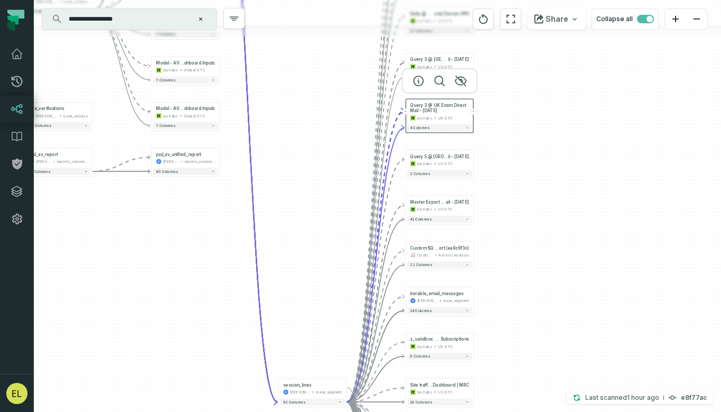
drag, startPoint x: 392, startPoint y: 336, endPoint x: 321, endPoint y: -16, distance: 359.0
click at [321, 0] on html "Pull Requests Dashboard Lineage Data Catalog Policies Integrations Settings Edd…" at bounding box center [360, 206] width 721 height 412
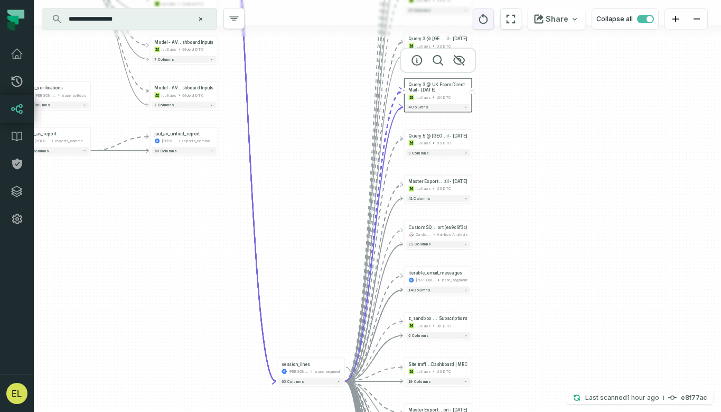
click at [488, 20] on icon "reset" at bounding box center [483, 19] width 9 height 10
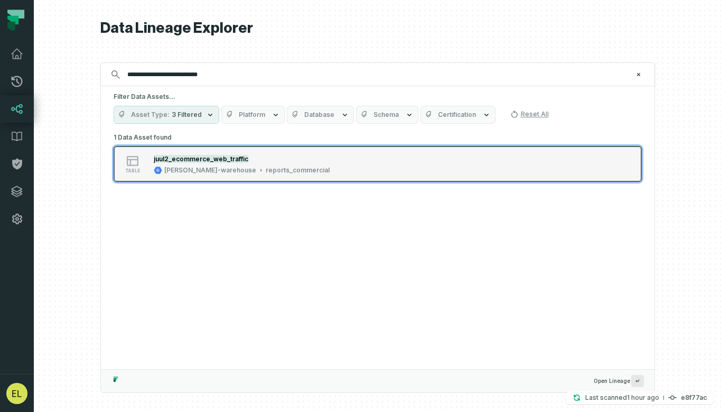
type input "**********"
click at [363, 170] on div "table juul2_ecommerce_web_traffic juul-warehouse reports_commercial" at bounding box center [248, 163] width 264 height 21
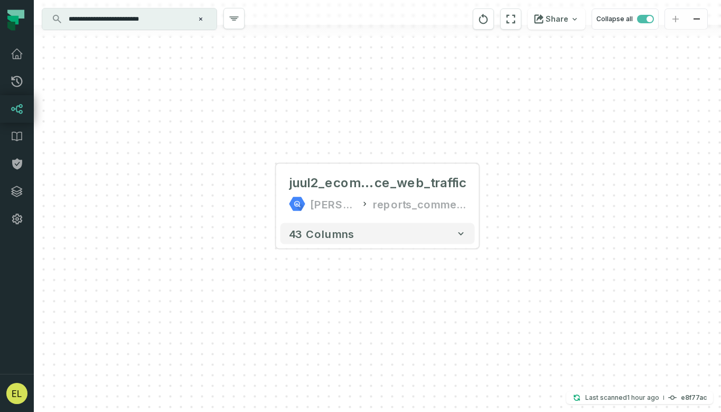
click at [557, 225] on div "+ juul2_ecommer ce_web_traffic juul-warehouse reports_commercial 43 columns" at bounding box center [378, 206] width 688 height 412
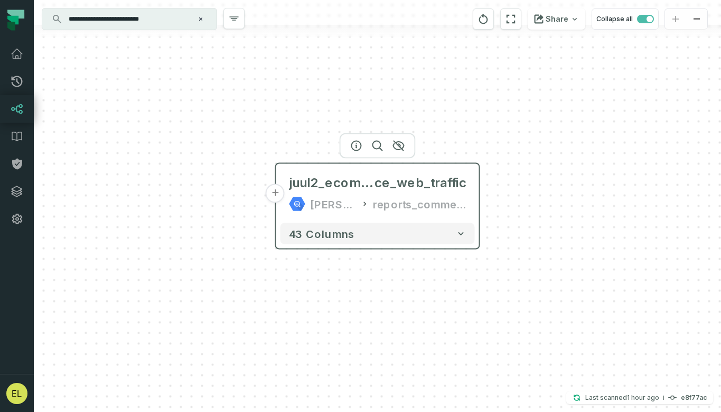
click at [275, 194] on button "+" at bounding box center [275, 193] width 19 height 19
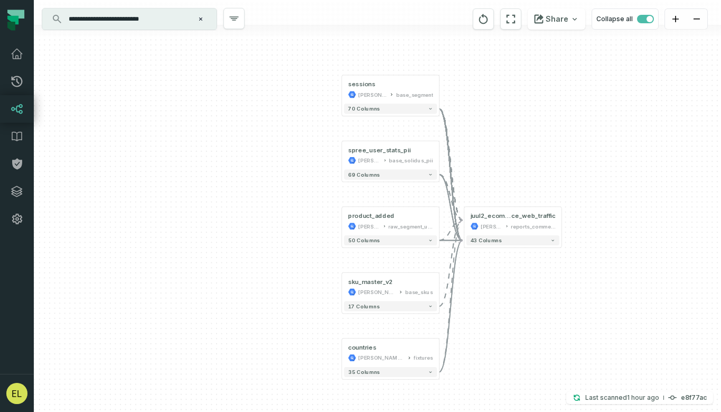
drag, startPoint x: 508, startPoint y: 329, endPoint x: 494, endPoint y: 293, distance: 38.2
click at [494, 293] on div "+ sessions juul-warehouse base_segment + 70 columns + spree_user_stats_pii juul…" at bounding box center [378, 206] width 688 height 412
click at [438, 89] on button "+" at bounding box center [439, 89] width 9 height 9
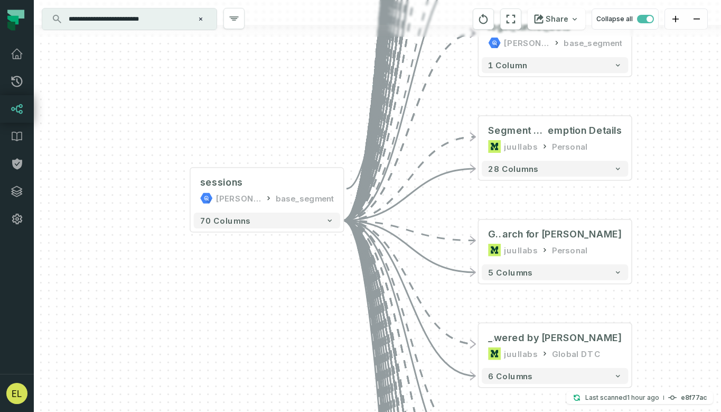
drag, startPoint x: 261, startPoint y: 286, endPoint x: 319, endPoint y: 127, distance: 168.9
click at [319, 127] on div "+ [PERSON_NAME] check @ Audit — Split Treatment Impressions + Po wered by Gopuf…" at bounding box center [378, 206] width 688 height 412
click at [345, 194] on button "-" at bounding box center [344, 190] width 14 height 14
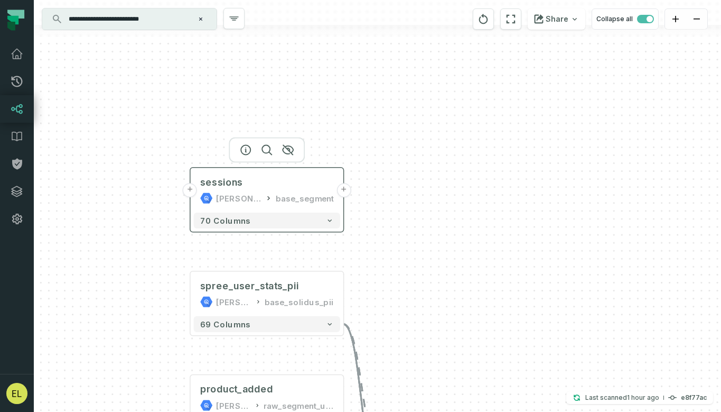
click at [191, 192] on button "+" at bounding box center [190, 190] width 14 height 14
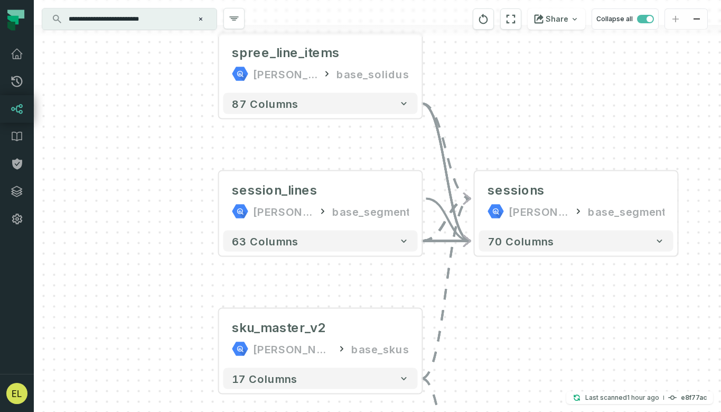
drag, startPoint x: 220, startPoint y: 312, endPoint x: 163, endPoint y: 226, distance: 103.8
click at [163, 226] on div "+ session_lines juul-warehouse base_segment + 63 columns + spree_line_items juu…" at bounding box center [378, 206] width 688 height 412
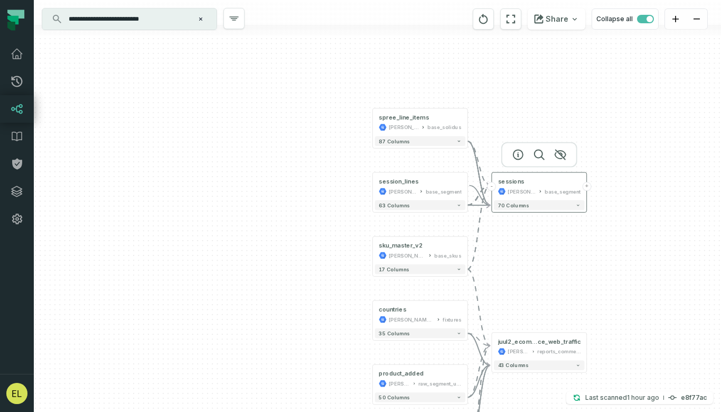
click at [588, 185] on button "+" at bounding box center [586, 186] width 9 height 9
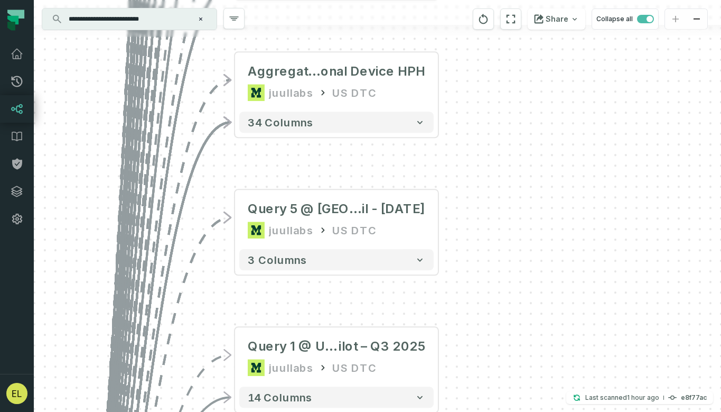
drag, startPoint x: 470, startPoint y: 223, endPoint x: 497, endPoint y: 397, distance: 176.4
click at [497, 397] on div "+ [PERSON_NAME] check @ Audit — Split Treatment Impressions + Po wered by Gopuf…" at bounding box center [378, 206] width 688 height 412
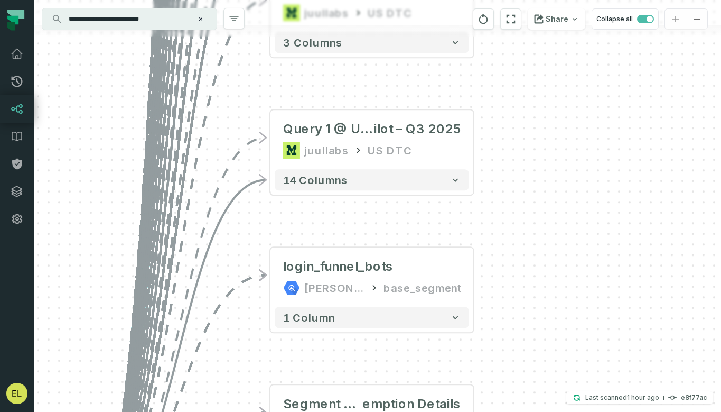
drag, startPoint x: 485, startPoint y: 310, endPoint x: 515, endPoint y: 75, distance: 237.7
click at [515, 75] on div "+ [PERSON_NAME] check @ Audit — Split Treatment Impressions + Po wered by Gopuf…" at bounding box center [378, 206] width 688 height 412
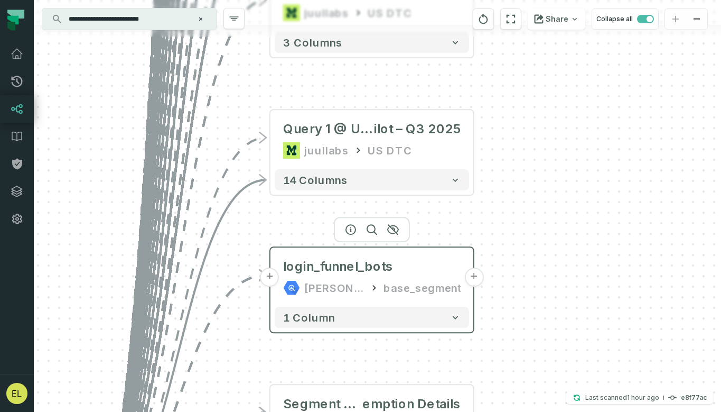
click at [475, 279] on button "+" at bounding box center [474, 276] width 19 height 19
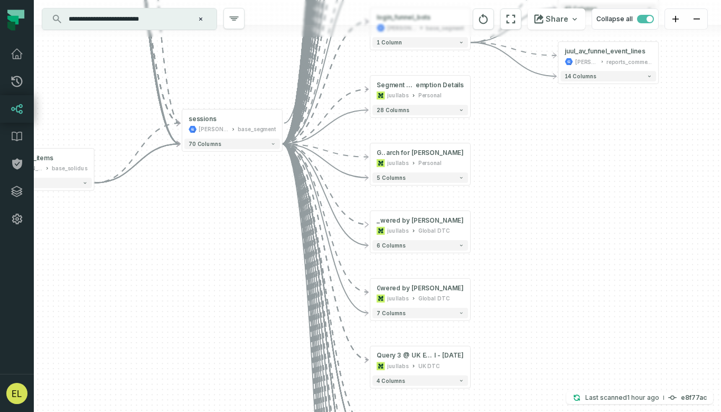
drag, startPoint x: 335, startPoint y: 277, endPoint x: 499, endPoint y: 62, distance: 271.2
click at [499, 62] on div "+ juul_av_users [PERSON_NAME]-warehouse reports_commercial + 43 columns + juul_…" at bounding box center [378, 206] width 688 height 412
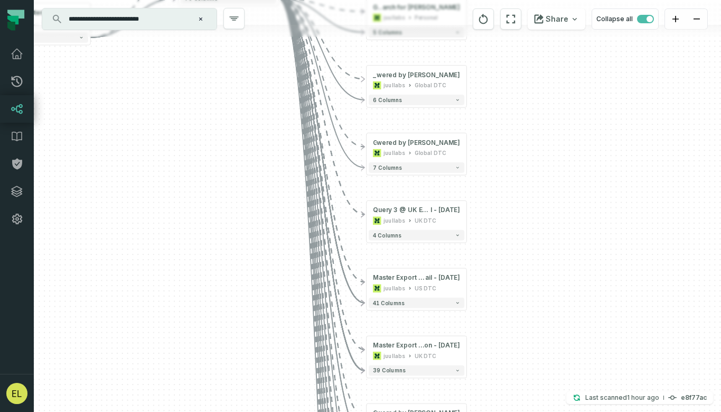
drag, startPoint x: 506, startPoint y: 261, endPoint x: 502, endPoint y: 113, distance: 147.5
click at [502, 113] on div "+ juul_av_users [PERSON_NAME]-warehouse reports_commercial + 43 columns + juul_…" at bounding box center [378, 206] width 688 height 412
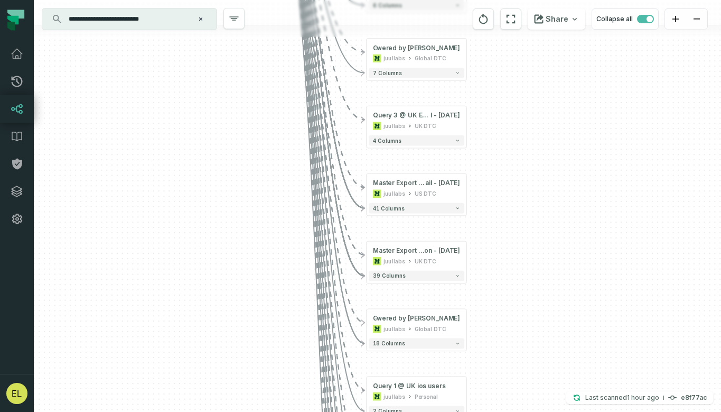
drag, startPoint x: 497, startPoint y: 275, endPoint x: 497, endPoint y: 30, distance: 244.7
click at [497, 30] on div "+ juul_av_users [PERSON_NAME]-warehouse reports_commercial + 43 columns + juul_…" at bounding box center [378, 206] width 688 height 412
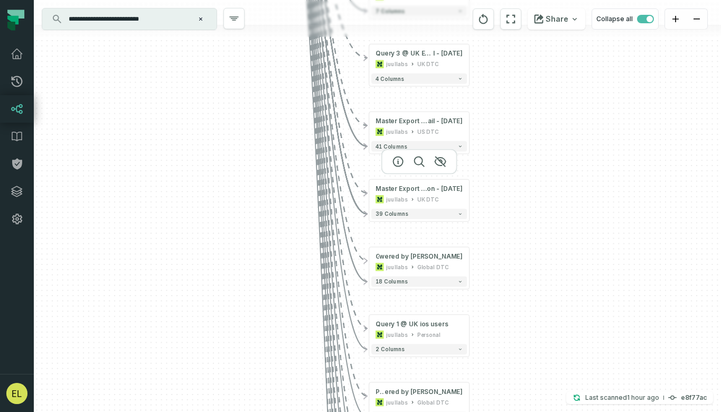
drag, startPoint x: 414, startPoint y: 78, endPoint x: 417, endPoint y: 169, distance: 91.0
click at [417, 169] on div "+ juul_av_users [PERSON_NAME]-warehouse reports_commercial + 43 columns + juul_…" at bounding box center [378, 206] width 688 height 412
click at [396, 93] on icon "button" at bounding box center [398, 94] width 13 height 13
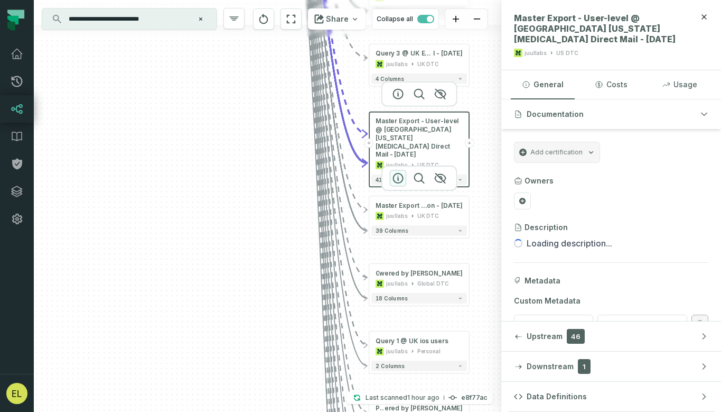
click at [394, 178] on icon "button" at bounding box center [398, 178] width 13 height 13
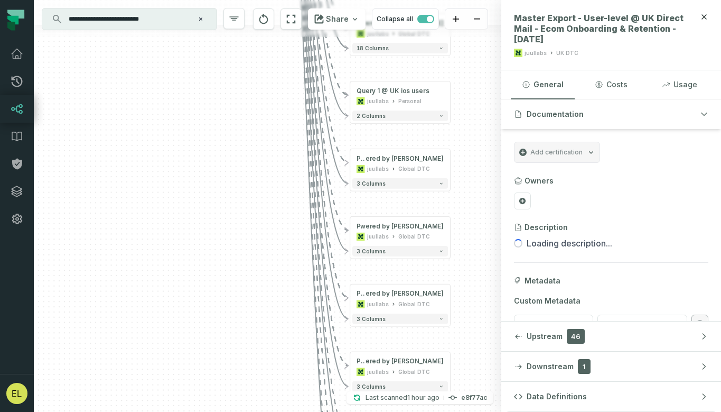
drag, startPoint x: 486, startPoint y: 318, endPoint x: 467, endPoint y: 39, distance: 279.7
click at [467, 39] on div "+ juul_av_users [PERSON_NAME]-warehouse reports_commercial + 43 columns + juul_…" at bounding box center [268, 206] width 468 height 412
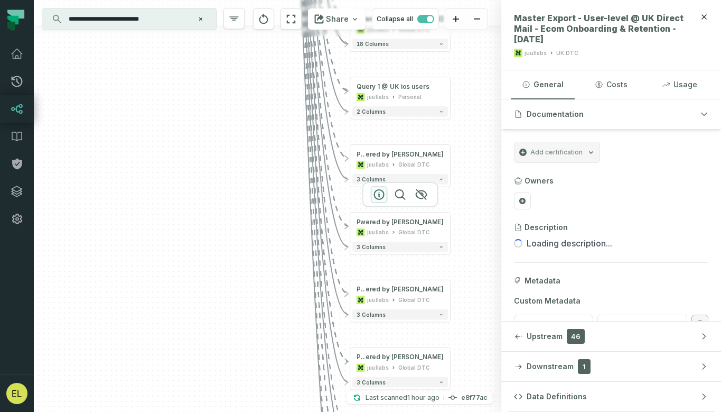
click at [377, 196] on icon "button" at bounding box center [379, 194] width 13 height 13
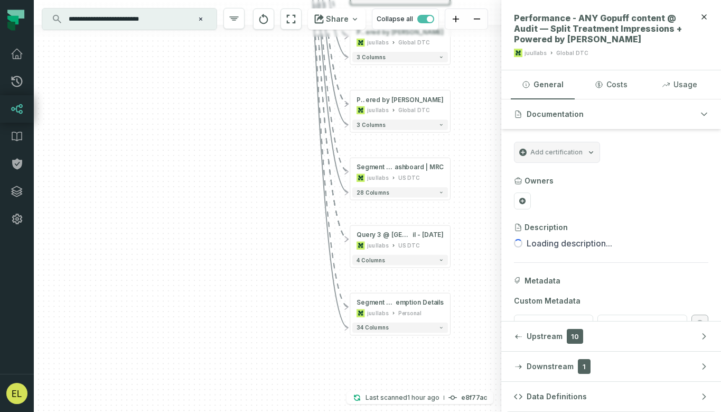
drag, startPoint x: 477, startPoint y: 335, endPoint x: 477, endPoint y: 48, distance: 287.0
click at [477, 48] on div "+ juul_av_users [PERSON_NAME]-warehouse reports_commercial + 43 columns + juul_…" at bounding box center [268, 206] width 468 height 412
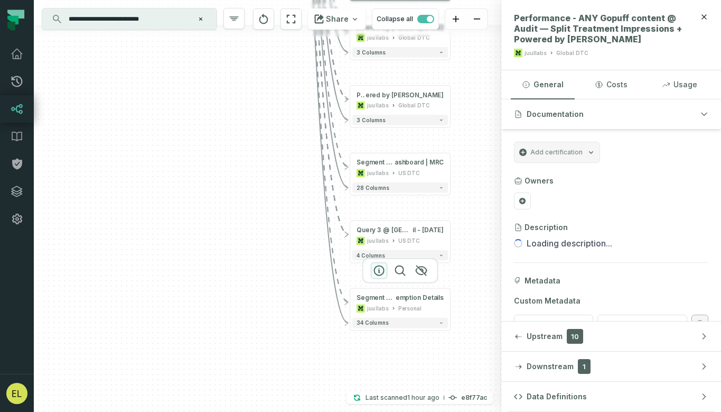
click at [378, 269] on icon "button" at bounding box center [379, 270] width 13 height 13
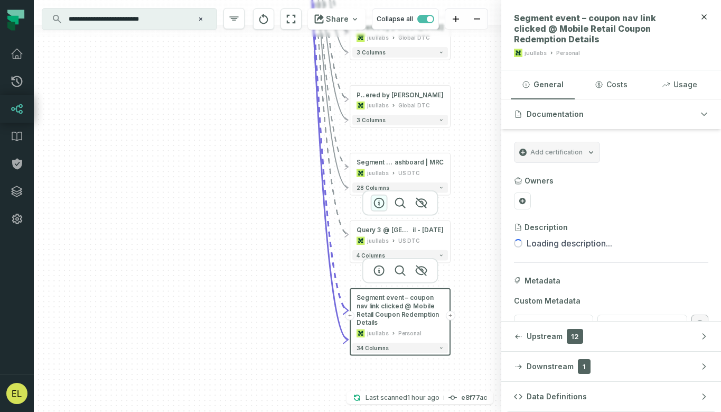
click at [380, 201] on icon "button" at bounding box center [379, 203] width 13 height 13
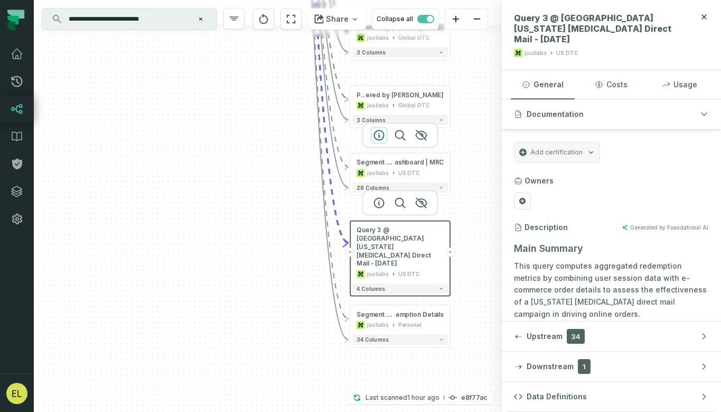
click at [378, 138] on icon "button" at bounding box center [379, 135] width 13 height 13
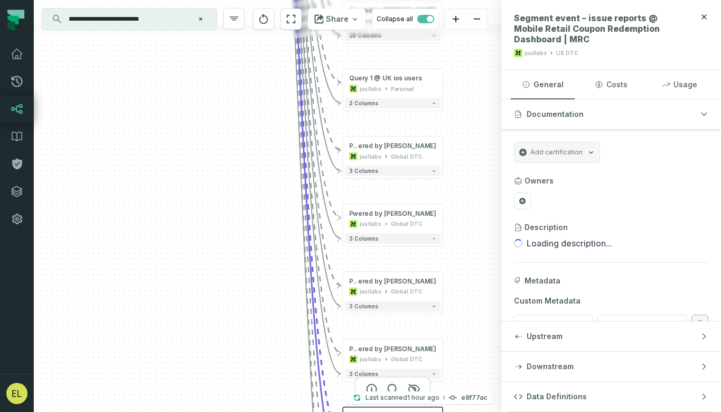
drag, startPoint x: 459, startPoint y: 114, endPoint x: 446, endPoint y: 386, distance: 272.0
click at [448, 385] on div "+ juul_av_users [PERSON_NAME]-warehouse reports_commercial + 43 columns + juul_…" at bounding box center [268, 206] width 468 height 412
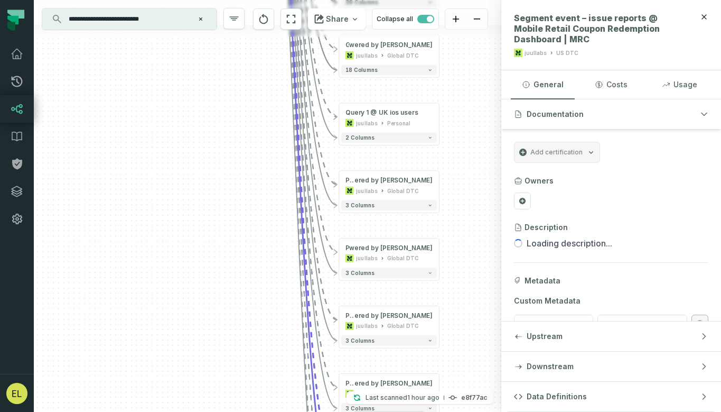
drag, startPoint x: 467, startPoint y: 163, endPoint x: 467, endPoint y: 448, distance: 284.9
click at [467, 411] on html "Pull Requests Dashboard Lineage Data Catalog Policies Integrations Settings [PE…" at bounding box center [360, 206] width 721 height 412
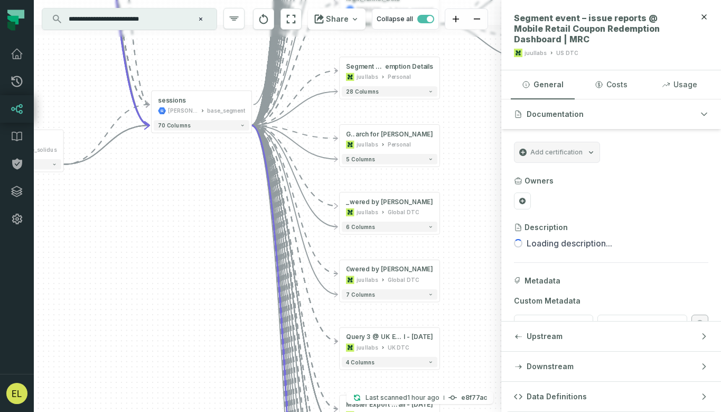
drag, startPoint x: 459, startPoint y: 163, endPoint x: 465, endPoint y: 423, distance: 260.6
click at [465, 411] on html "Pull Requests Dashboard Lineage Data Catalog Policies Integrations Settings [PE…" at bounding box center [360, 206] width 721 height 412
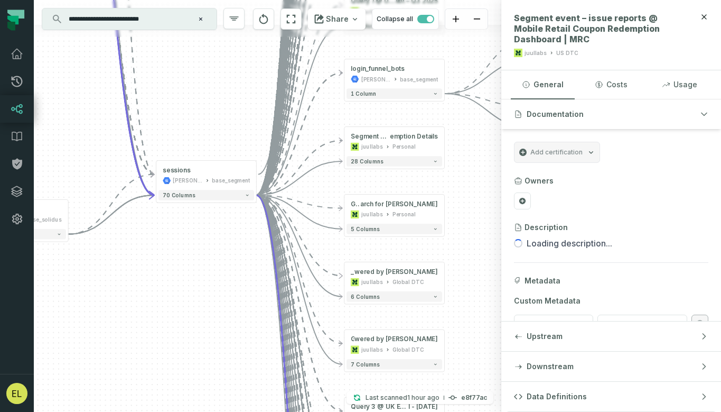
drag, startPoint x: 469, startPoint y: 152, endPoint x: 469, endPoint y: 199, distance: 47.6
click at [469, 199] on div "+ juul_av_users [PERSON_NAME]-warehouse reports_commercial + 43 columns + juul_…" at bounding box center [268, 206] width 468 height 412
